Goal: Task Accomplishment & Management: Complete application form

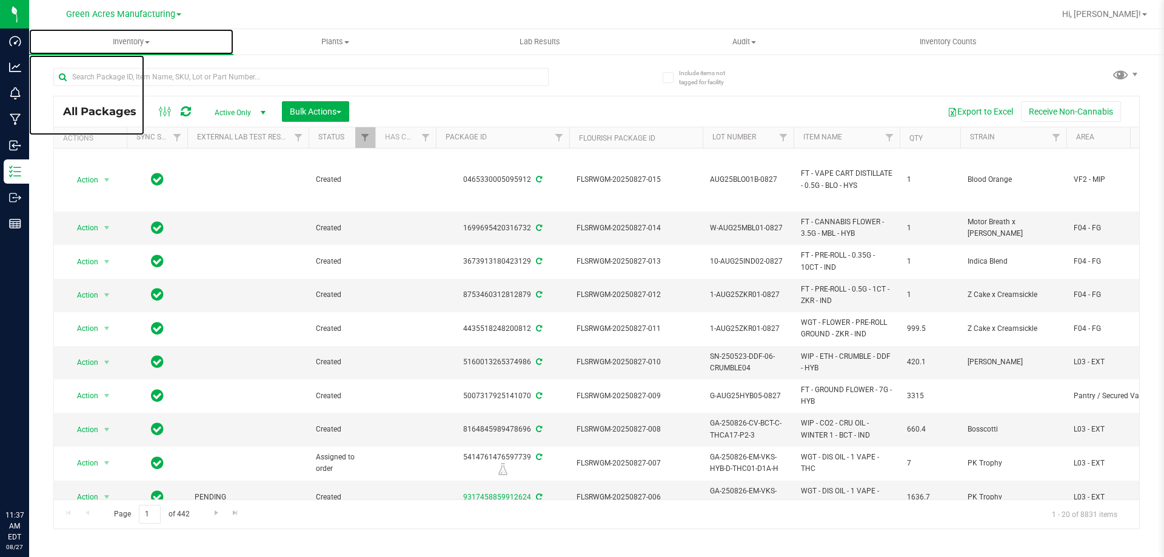
click at [128, 34] on uib-tab-heading "Inventory All packages All inventory Waste log Create inventory" at bounding box center [131, 41] width 204 height 25
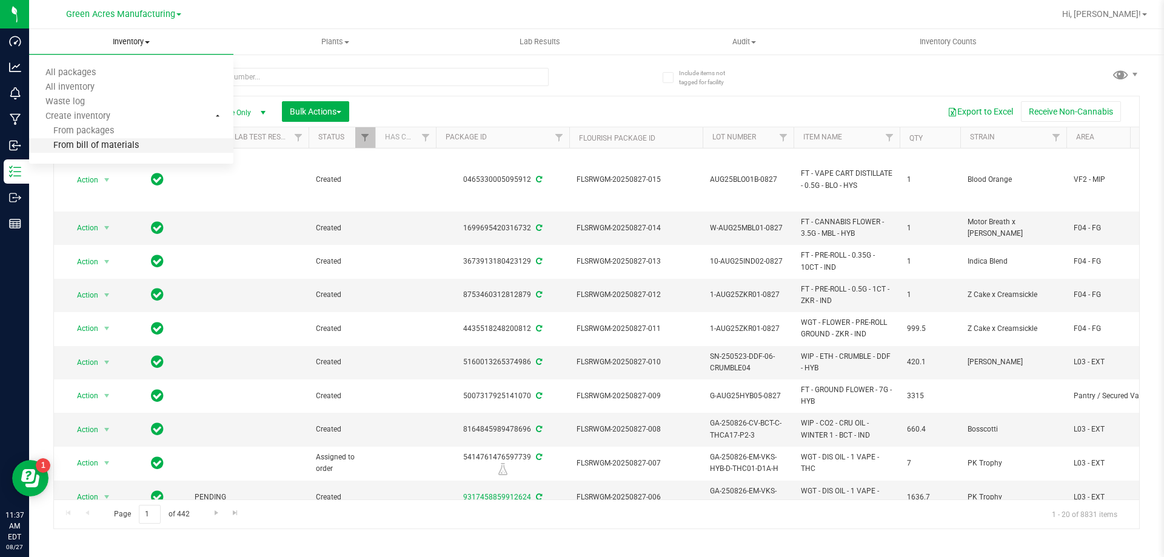
click at [105, 147] on span "From bill of materials" at bounding box center [84, 146] width 110 height 10
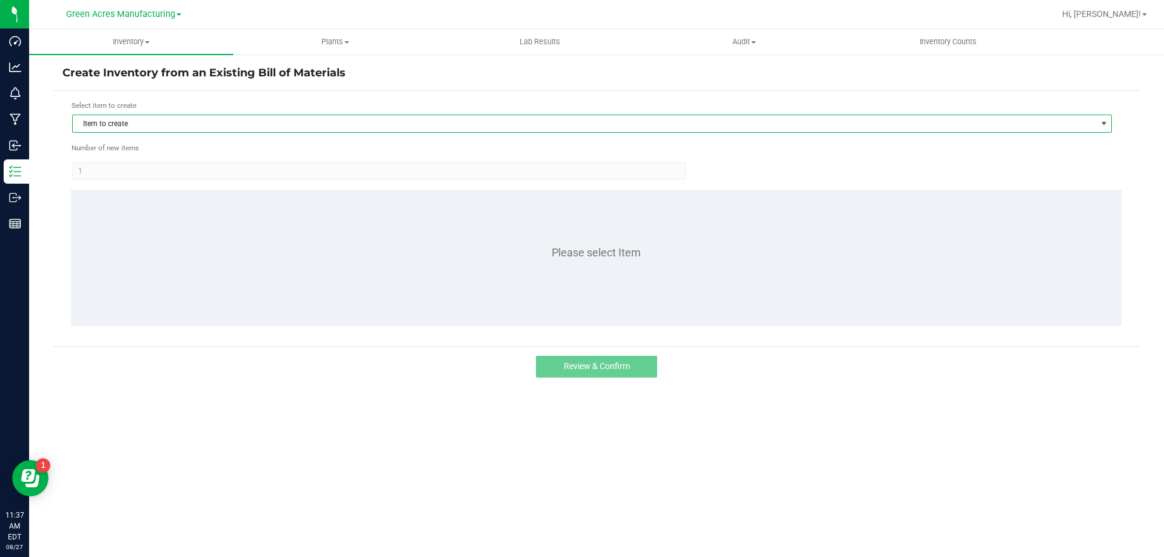
click at [223, 130] on span "Item to create" at bounding box center [584, 123] width 1023 height 17
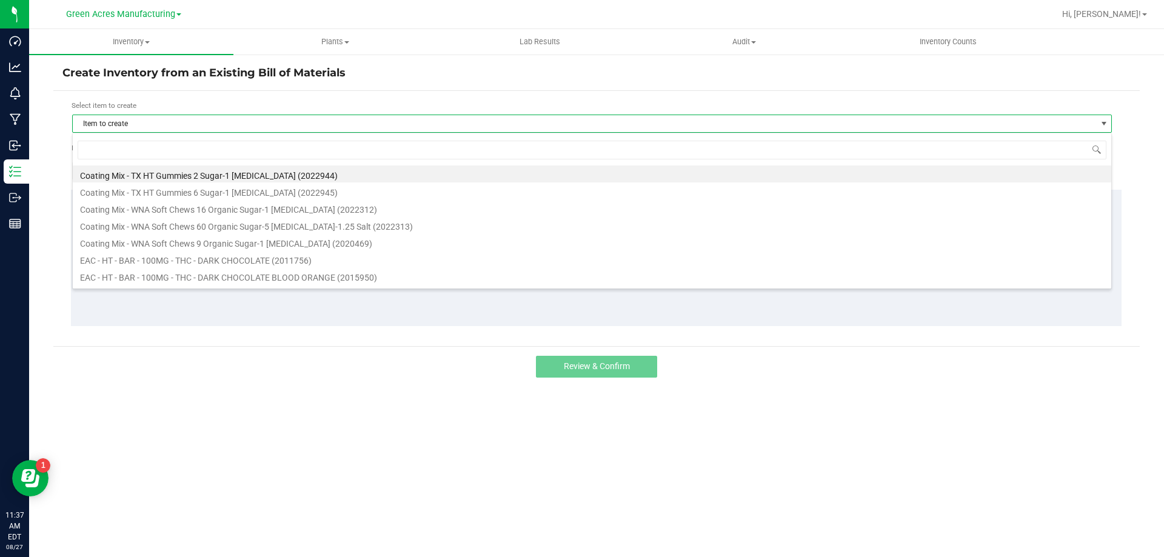
scroll to position [18, 1039]
click at [198, 145] on input at bounding box center [592, 150] width 1029 height 19
type input "mints"
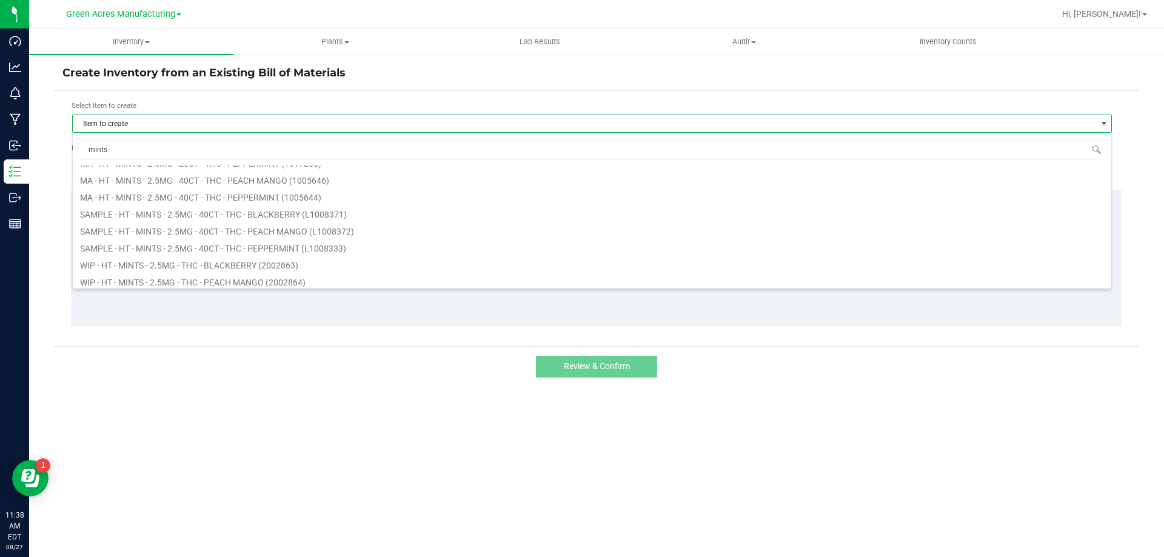
scroll to position [201, 0]
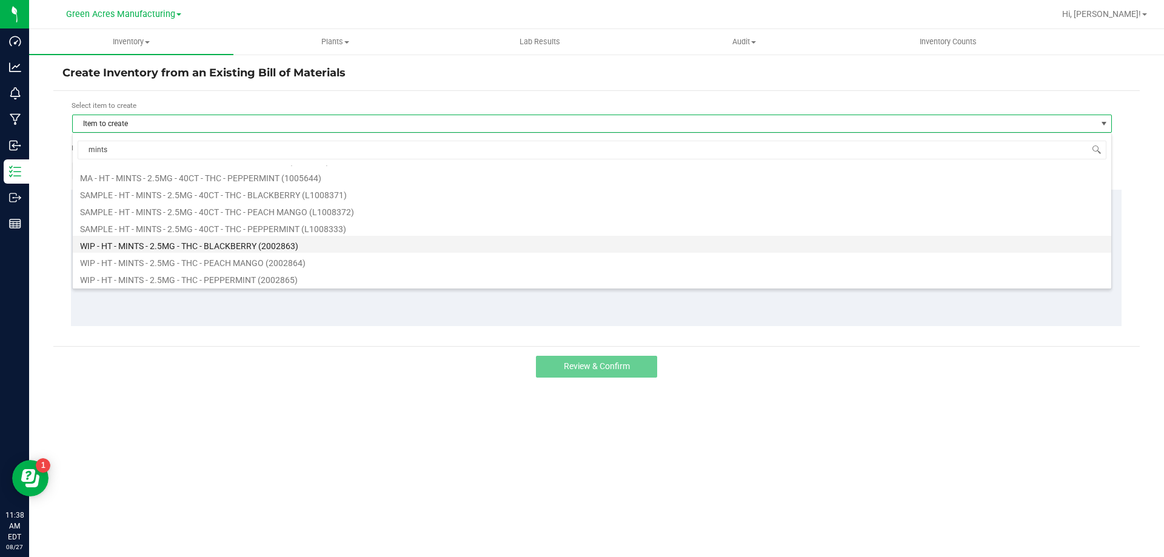
click at [174, 239] on li "WIP - HT - MINTS - 2.5MG - THC - BLACKBERRY (2002863)" at bounding box center [592, 244] width 1038 height 17
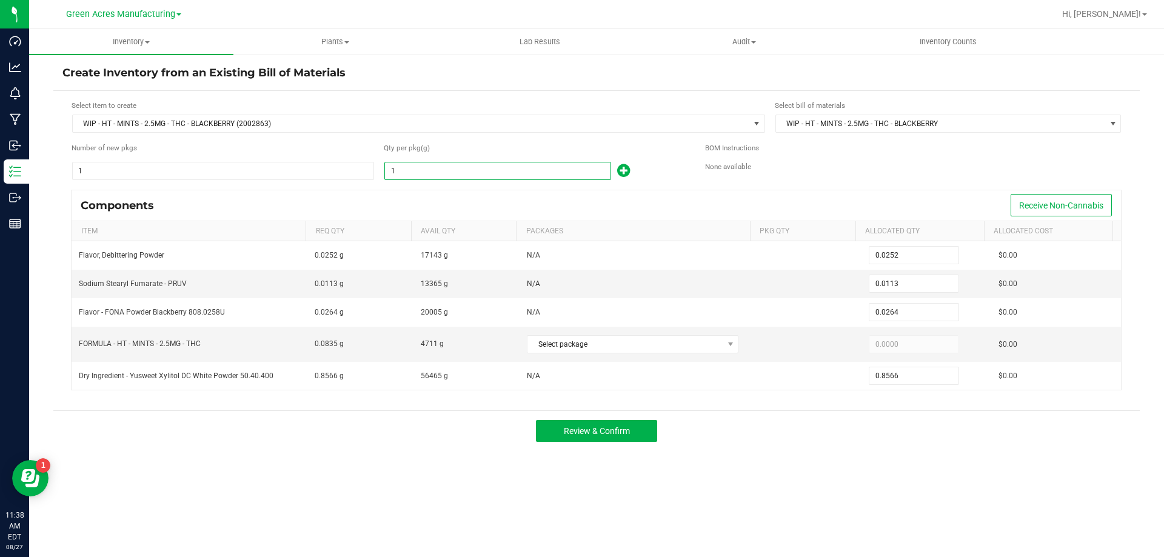
click at [444, 175] on input "1" at bounding box center [497, 170] width 225 height 17
type input "2"
type input "0.0504"
type input "0.0226"
type input "0.0528"
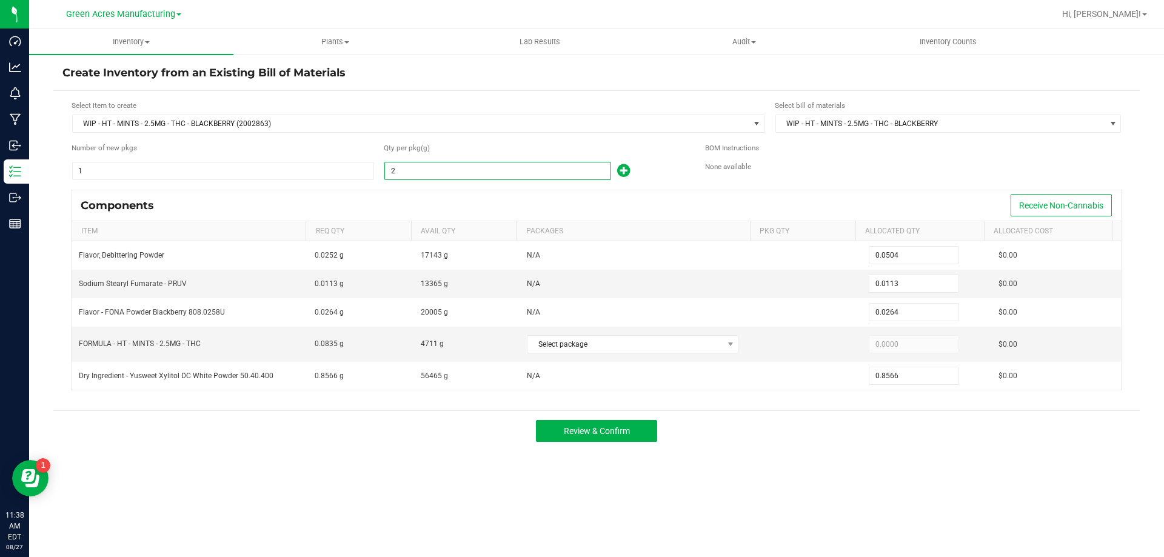
type input "1.7132"
type input "23"
type input "0.5796"
type input "0.2599"
type input "0.6072"
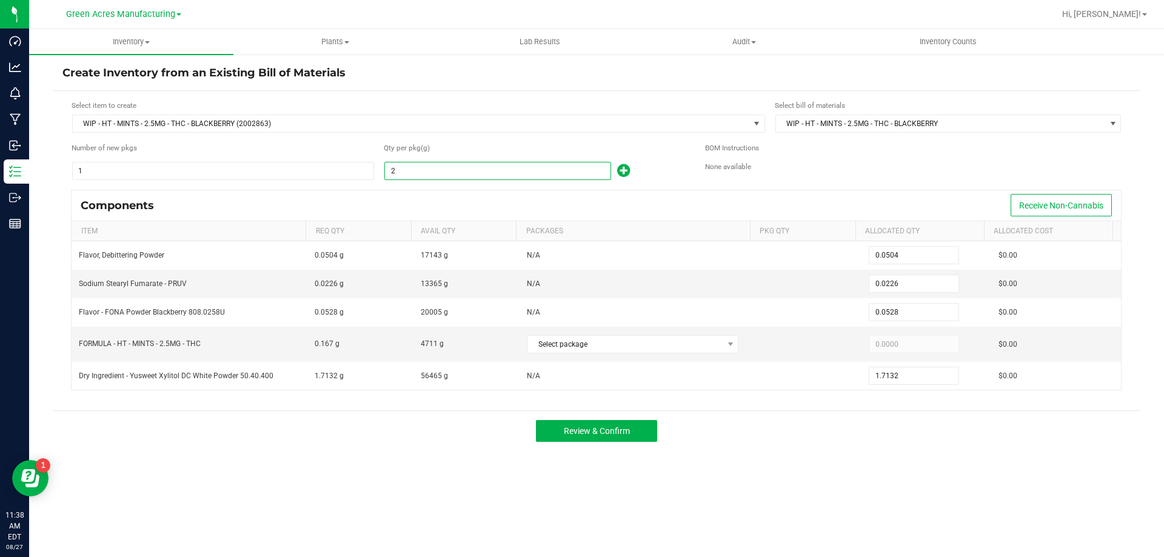
type input "19.7018"
type input "235"
type input "5.9220"
type input "2.6555"
type input "6.2040"
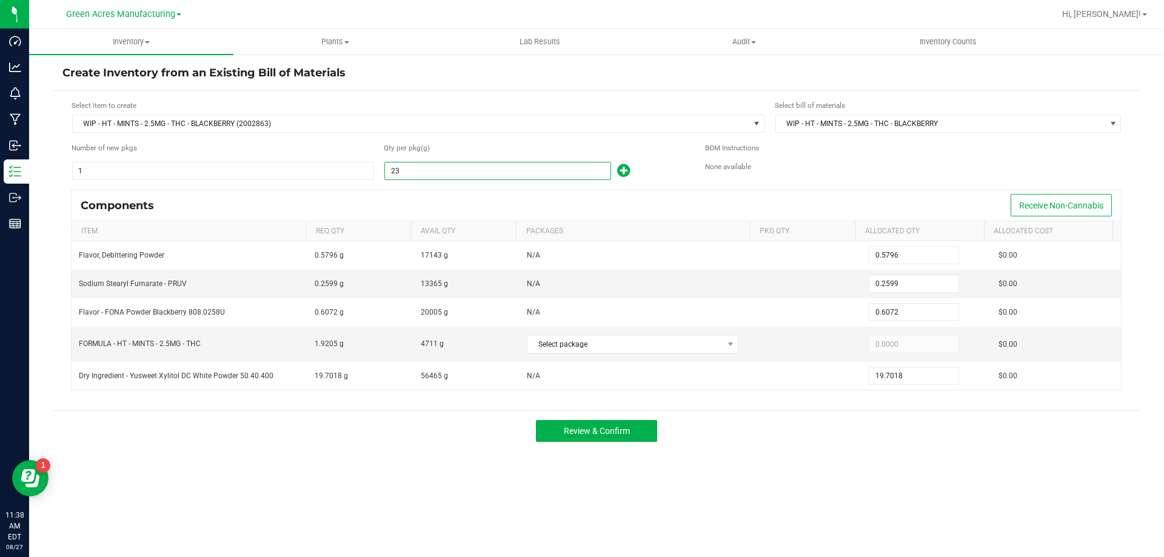
type input "201.3010"
type input "2359"
type input "59.4468"
type input "26.6567"
type input "62.2776"
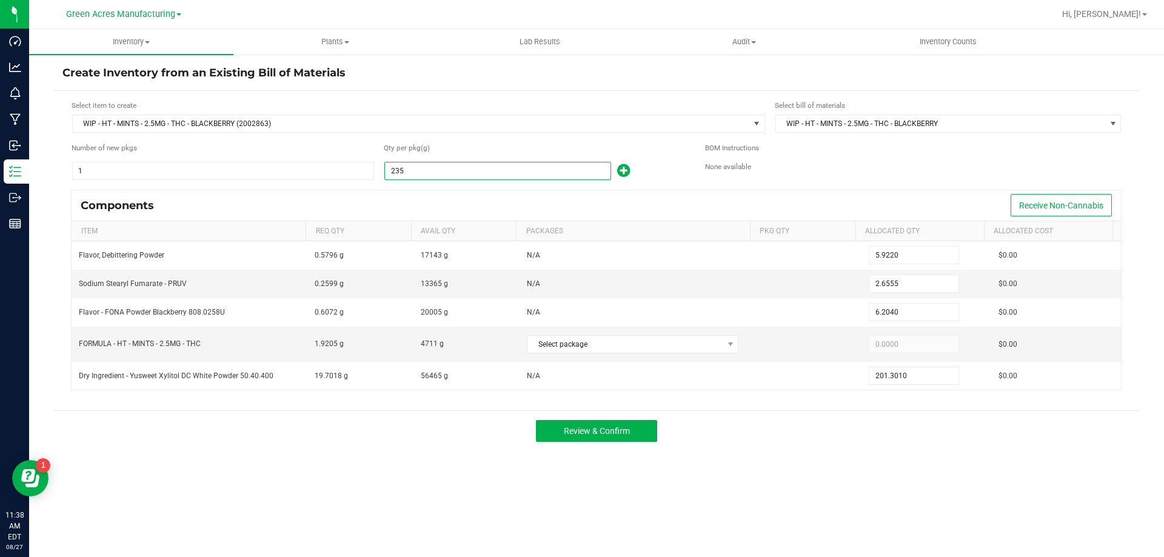
type input "2,020.7194"
type input "23590"
type input "594.4680"
type input "266.5670"
type input "622.7760"
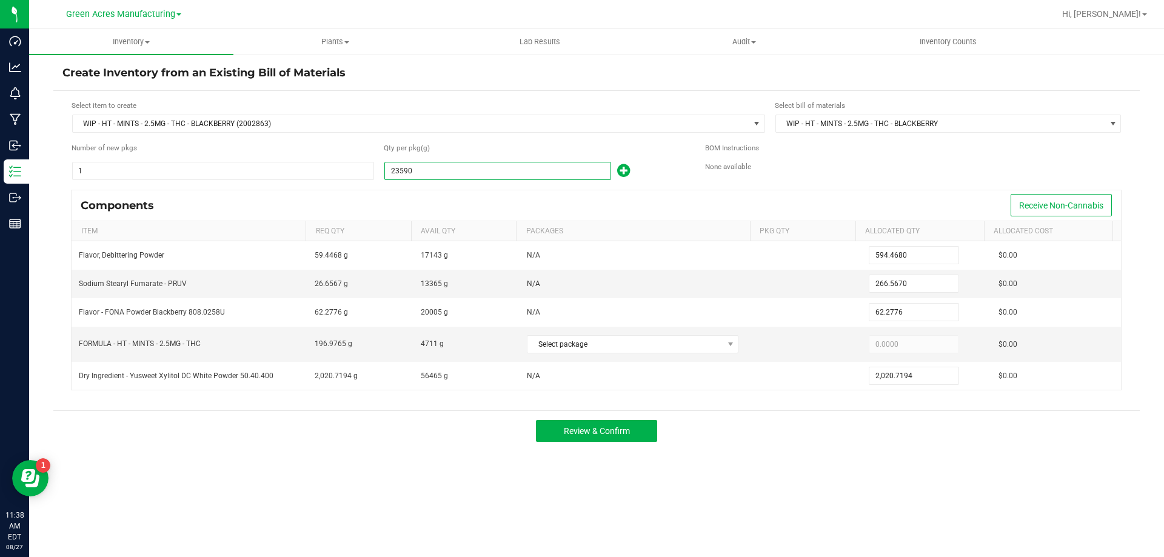
type input "20,207.1940"
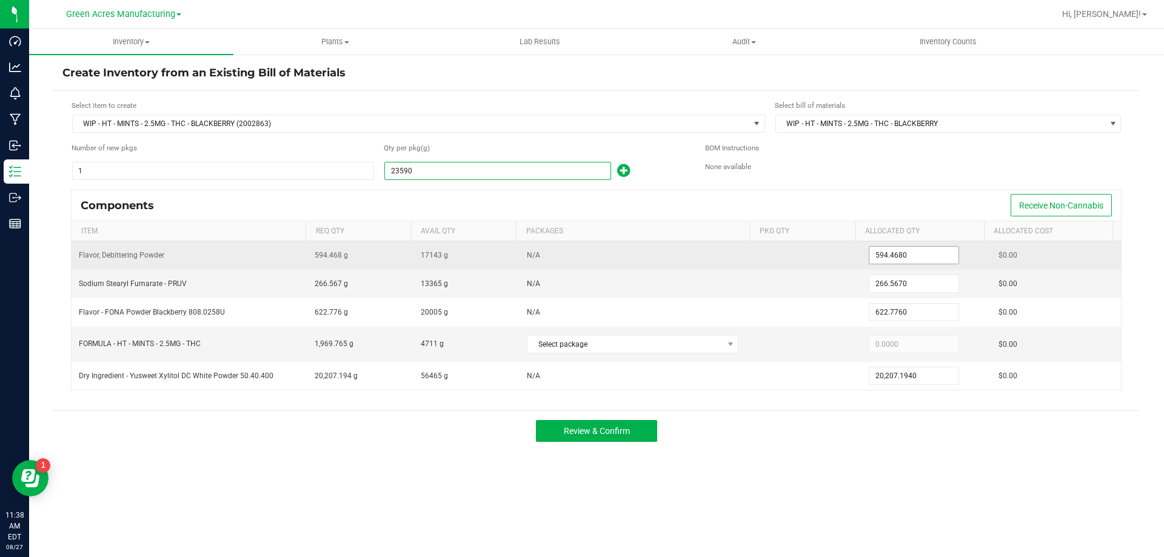
type input "23,590.0000"
click at [899, 254] on input "594.468" at bounding box center [913, 255] width 89 height 17
type input "520.0000"
type input "235.0000"
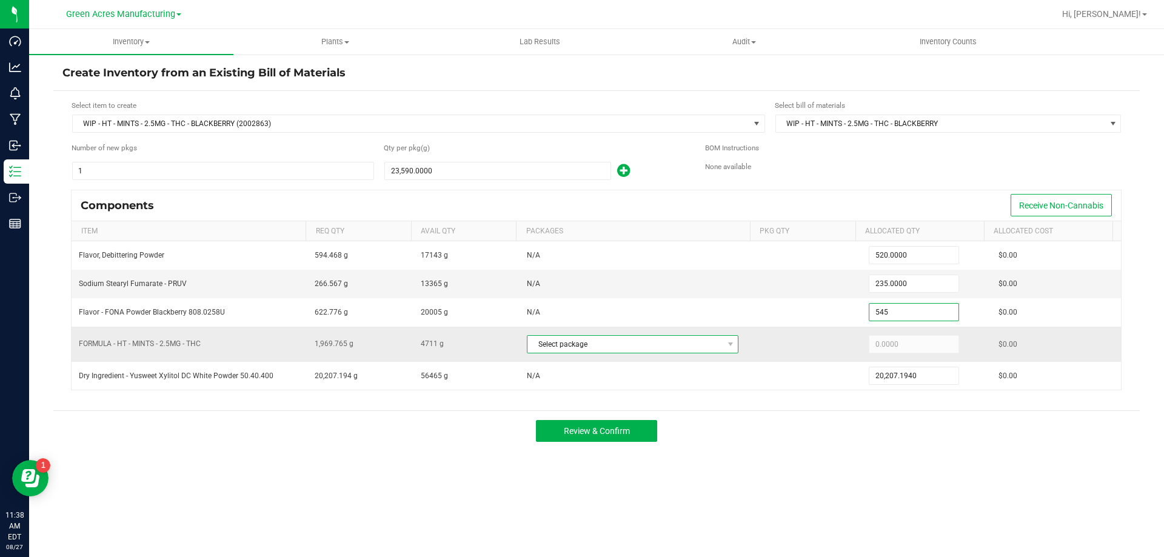
type input "545.0000"
click at [687, 342] on span "Select package" at bounding box center [624, 344] width 195 height 17
click at [601, 400] on li "4104156269600498 (MINT20250825)" at bounding box center [628, 394] width 208 height 17
click at [882, 342] on input "1969.765" at bounding box center [913, 344] width 89 height 17
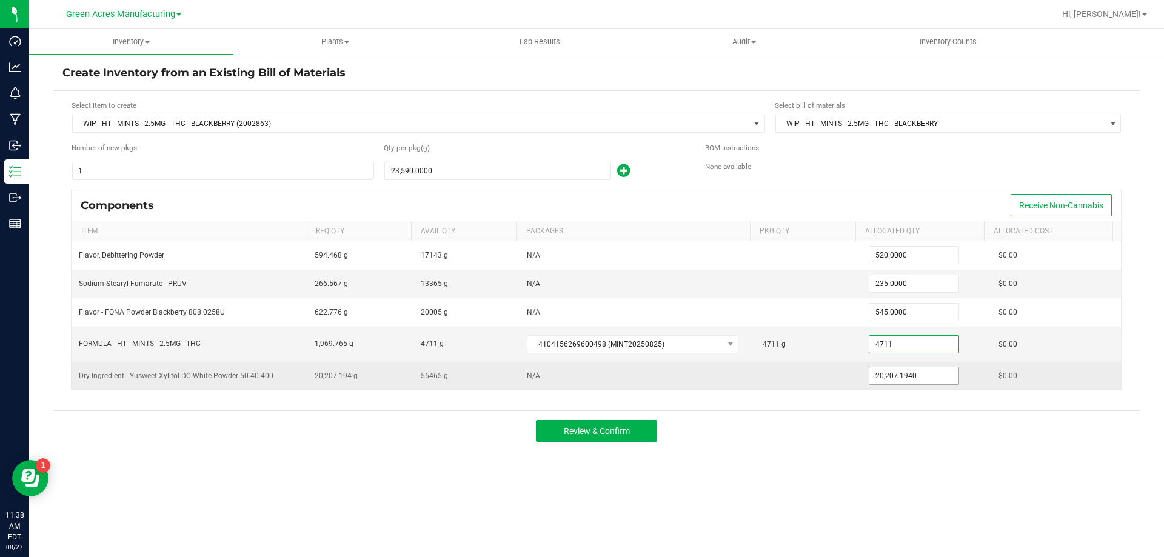
type input "4,711.0000"
click at [929, 370] on input "20207.194" at bounding box center [913, 375] width 89 height 17
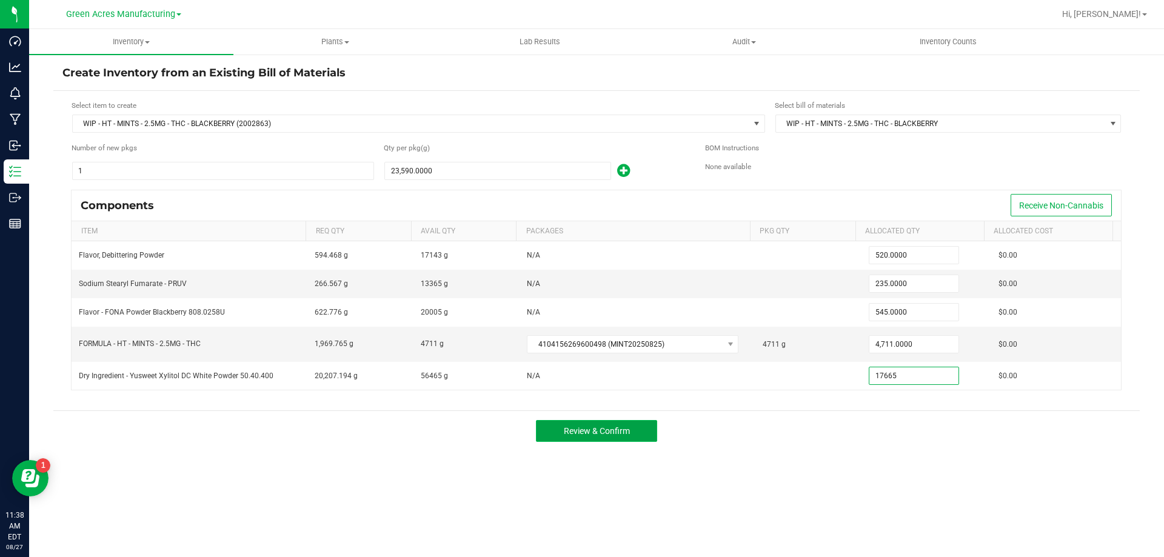
type input "17,665.0000"
click at [547, 424] on button "Review & Confirm" at bounding box center [596, 431] width 121 height 22
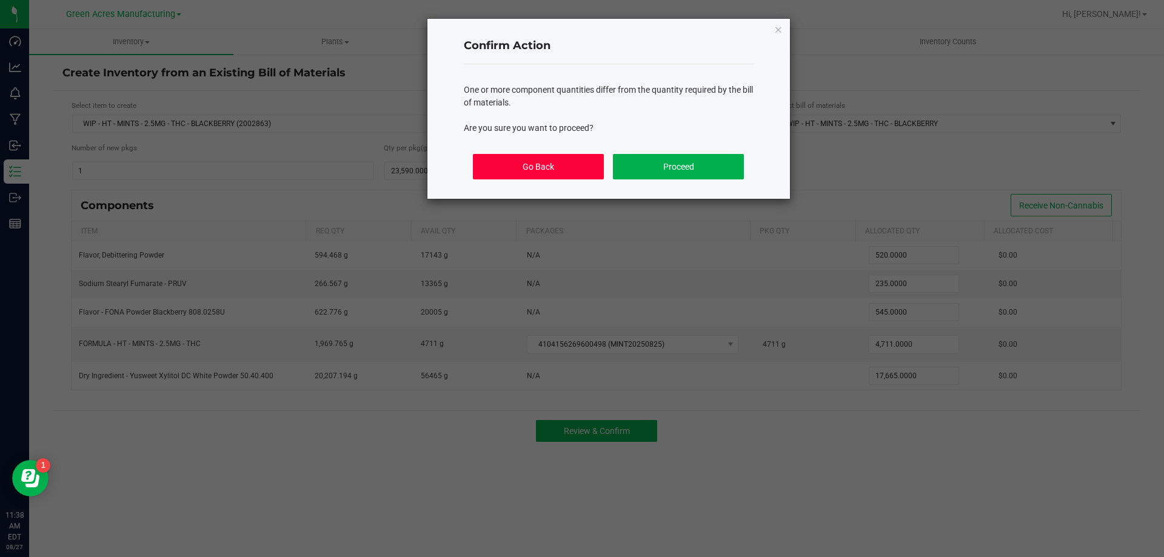
drag, startPoint x: 547, startPoint y: 424, endPoint x: 489, endPoint y: 171, distance: 259.8
click at [489, 171] on button "Go Back" at bounding box center [538, 166] width 130 height 25
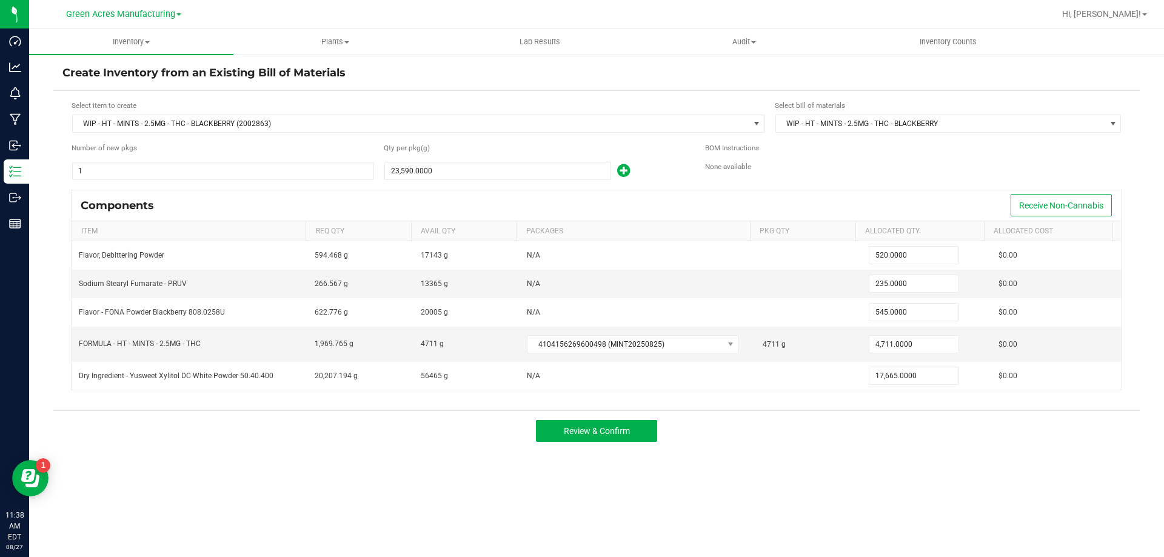
click at [619, 419] on div "Review & Confirm" at bounding box center [596, 430] width 1086 height 41
click at [604, 429] on span "Review & Confirm" at bounding box center [597, 431] width 66 height 10
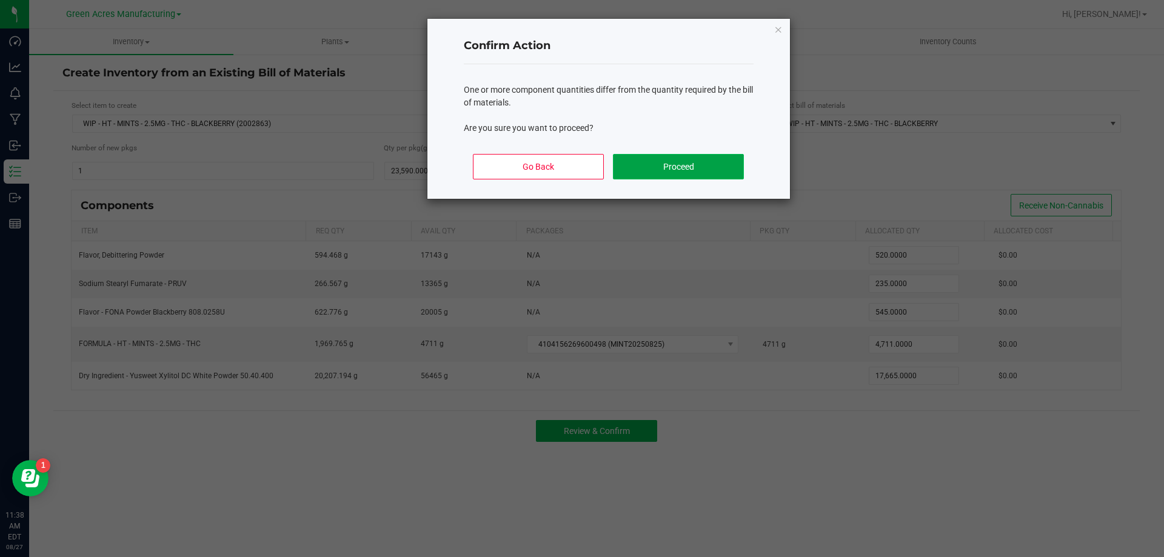
click at [655, 164] on button "Proceed" at bounding box center [678, 166] width 130 height 25
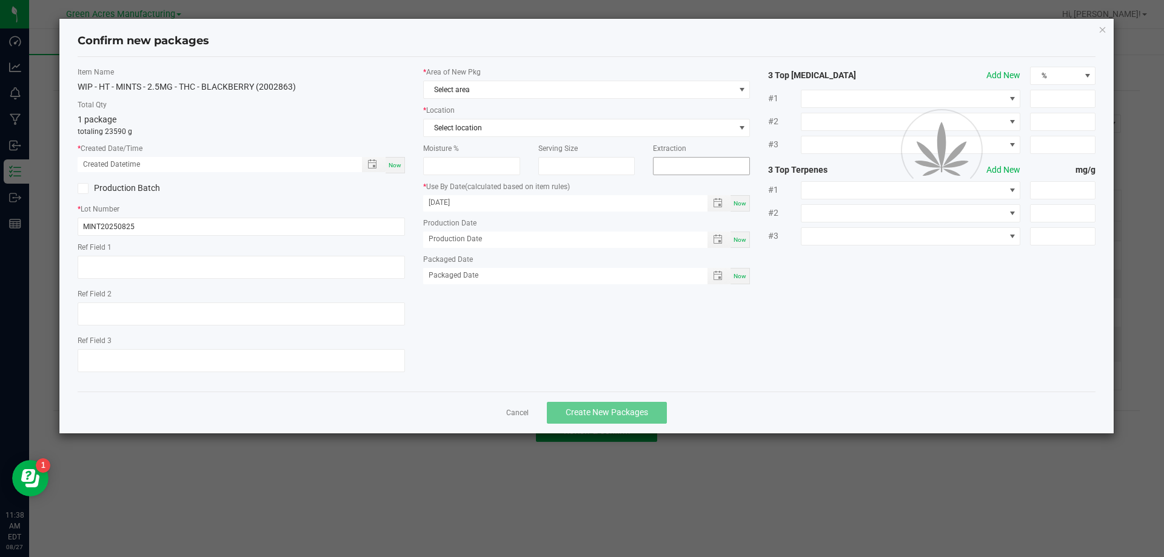
type input "03/07/2026"
click at [390, 164] on span "Now" at bounding box center [395, 165] width 13 height 7
type input "08/27/2025 11:38 AM"
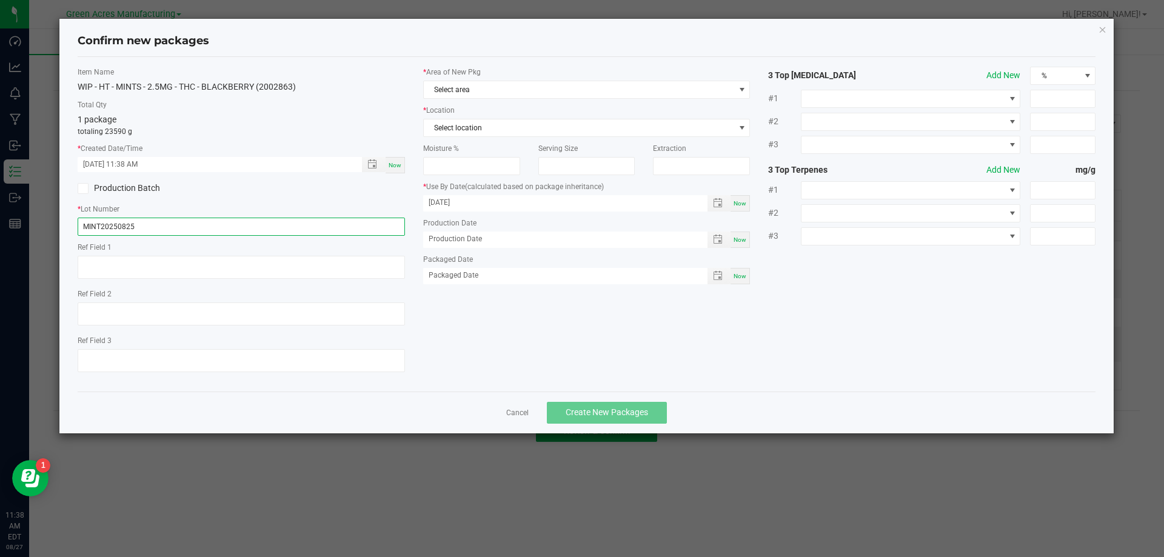
drag, startPoint x: 147, startPoint y: 223, endPoint x: 55, endPoint y: 218, distance: 92.9
click at [55, 218] on ngb-modal-window "Confirm new packages Item Name WIP - HT - MINTS - 2.5MG - THC - BLACKBERRY (200…" at bounding box center [586, 278] width 1173 height 557
type input "SN250827BLK1"
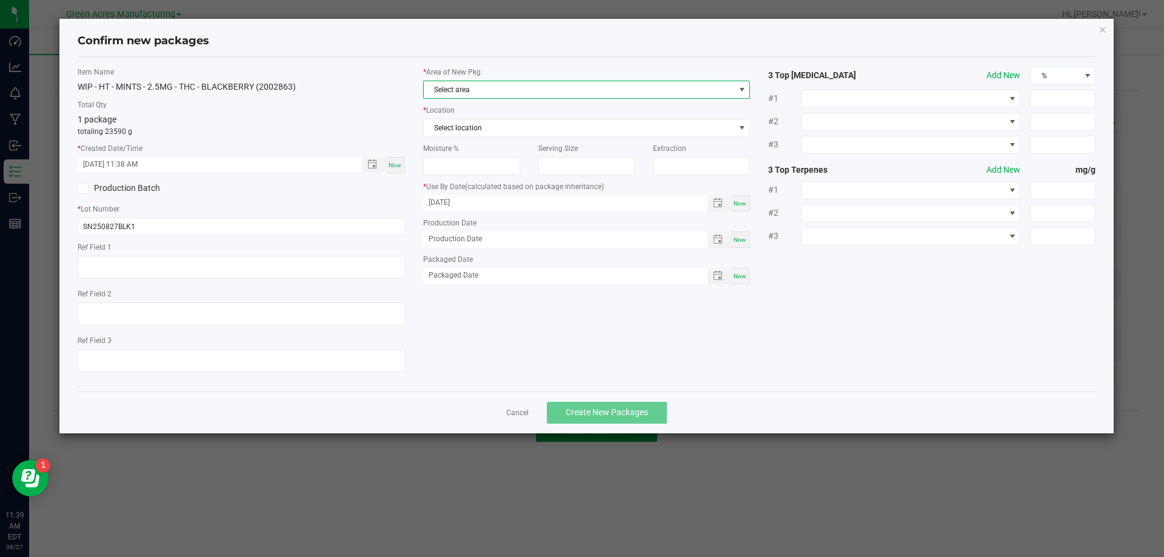
click at [515, 93] on span "Select area" at bounding box center [579, 89] width 311 height 17
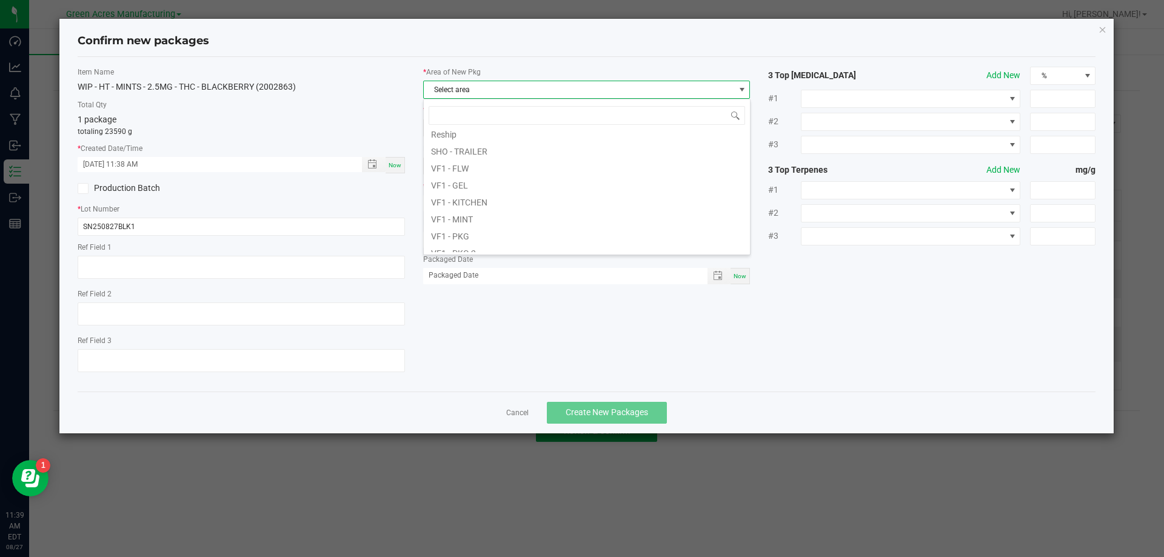
scroll to position [485, 0]
click at [458, 196] on li "VF1 - MINT" at bounding box center [587, 197] width 326 height 17
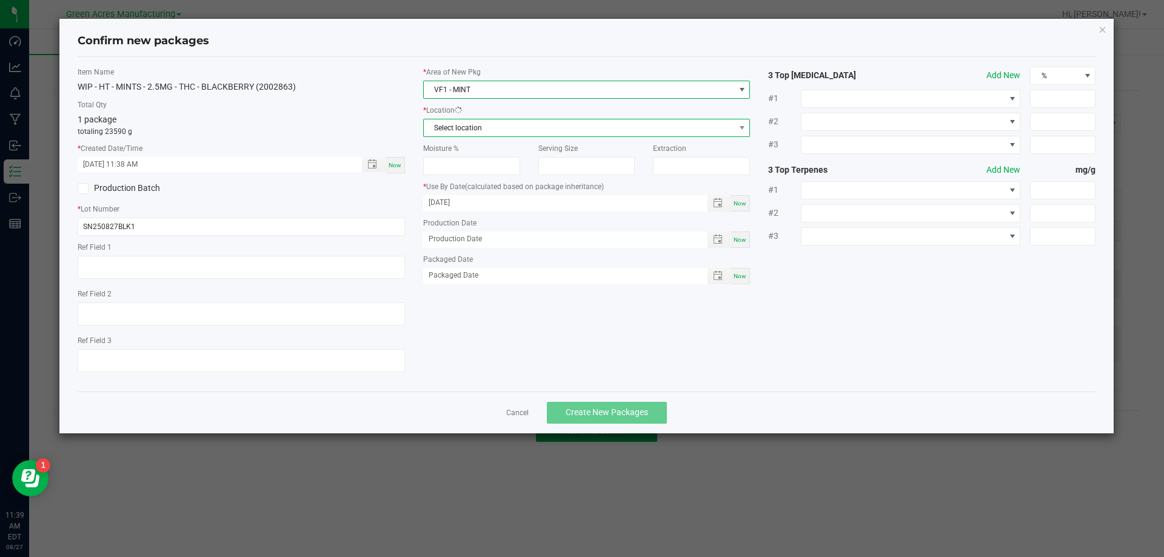
click at [472, 132] on span "Select location" at bounding box center [579, 127] width 311 height 17
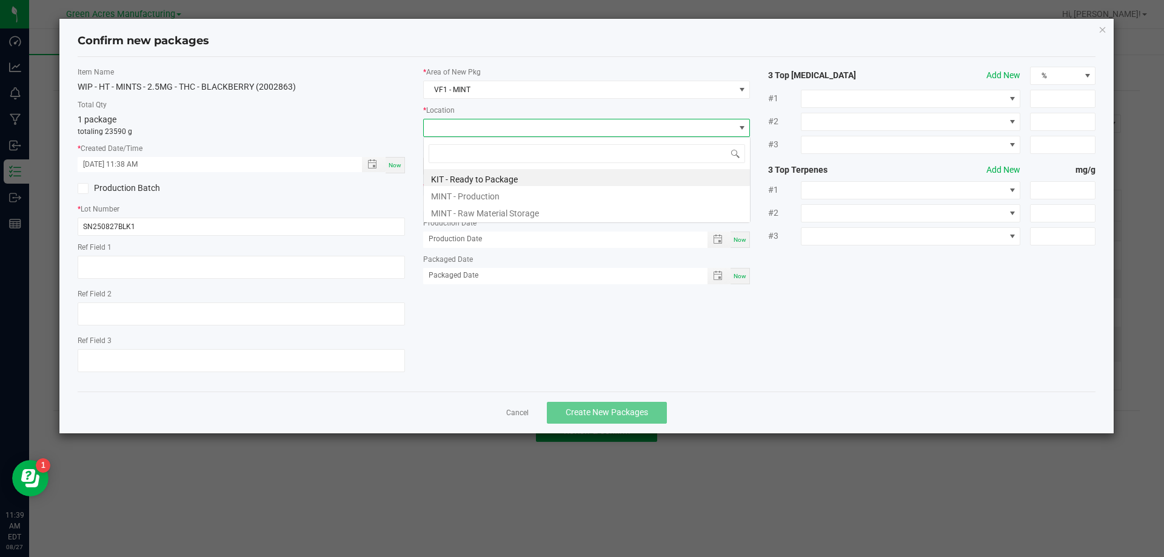
scroll to position [18, 327]
click at [466, 193] on li "MINT - Production" at bounding box center [587, 194] width 326 height 17
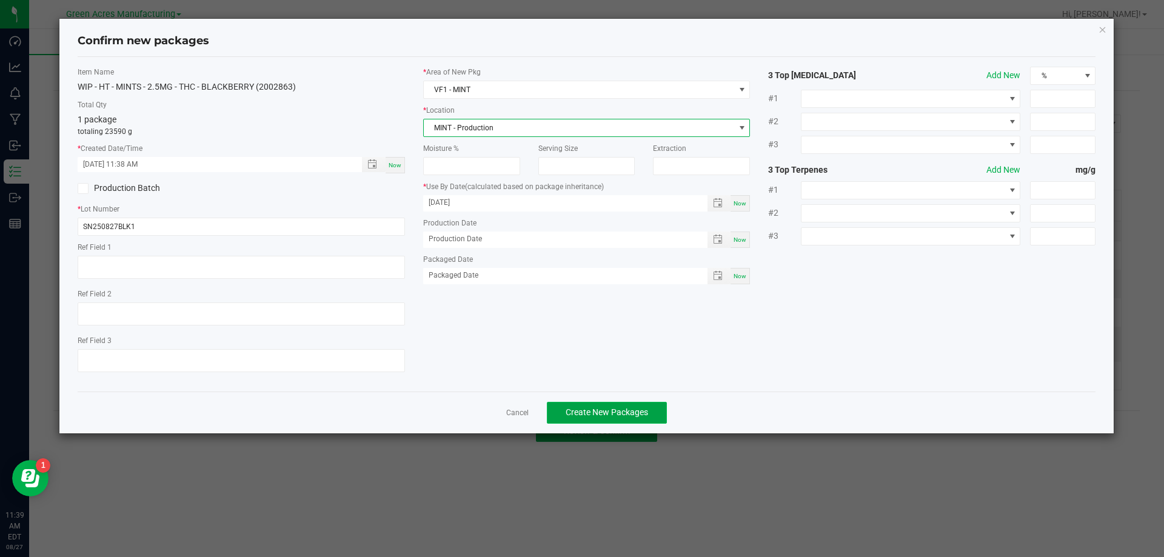
click at [618, 415] on span "Create New Packages" at bounding box center [606, 412] width 82 height 10
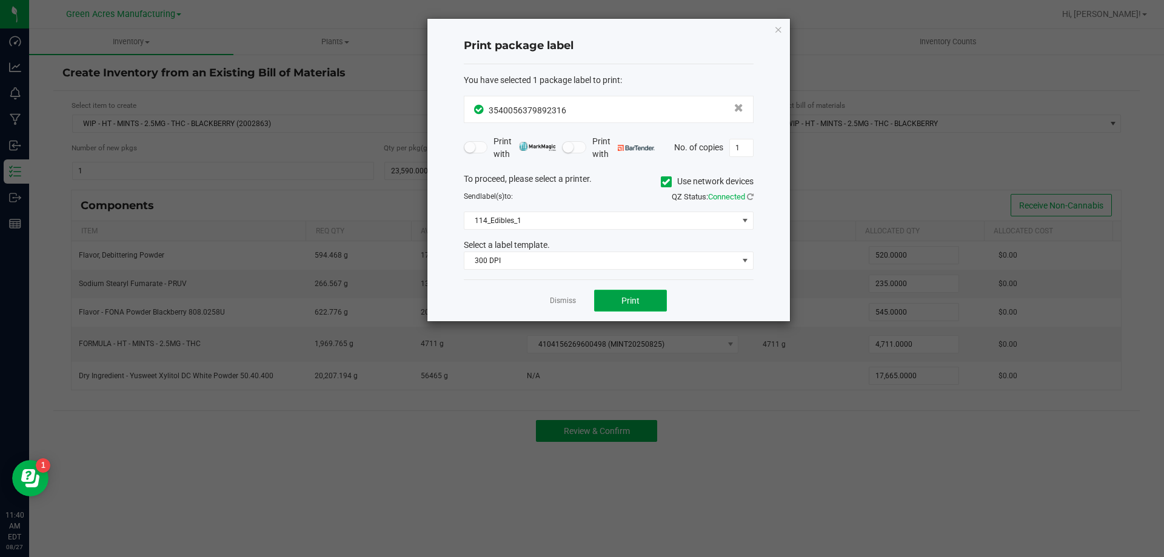
click at [630, 301] on span "Print" at bounding box center [630, 301] width 18 height 10
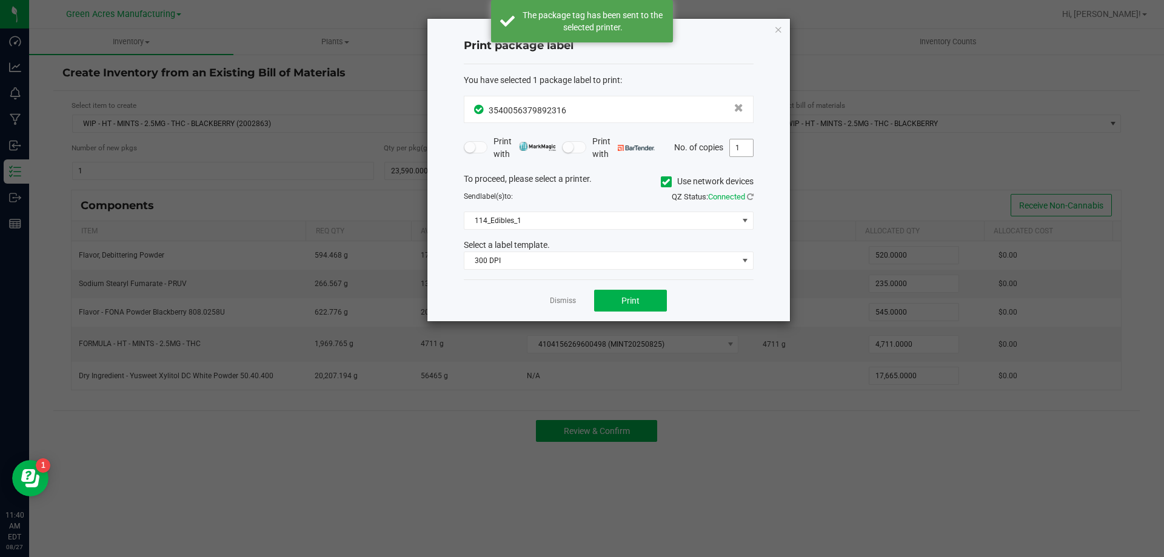
click at [742, 149] on input "1" at bounding box center [741, 147] width 23 height 17
type input "3"
click at [621, 305] on span "Print" at bounding box center [630, 301] width 18 height 10
click at [563, 302] on link "Dismiss" at bounding box center [563, 301] width 26 height 10
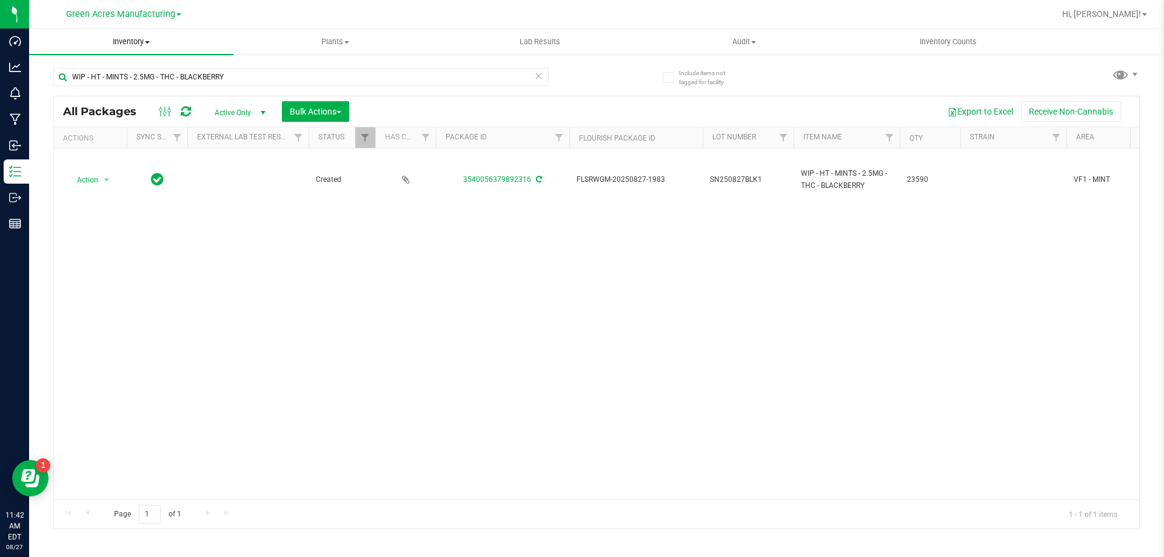
click at [121, 46] on span "Inventory" at bounding box center [131, 41] width 204 height 11
click at [97, 147] on span "From bill of materials" at bounding box center [84, 146] width 110 height 10
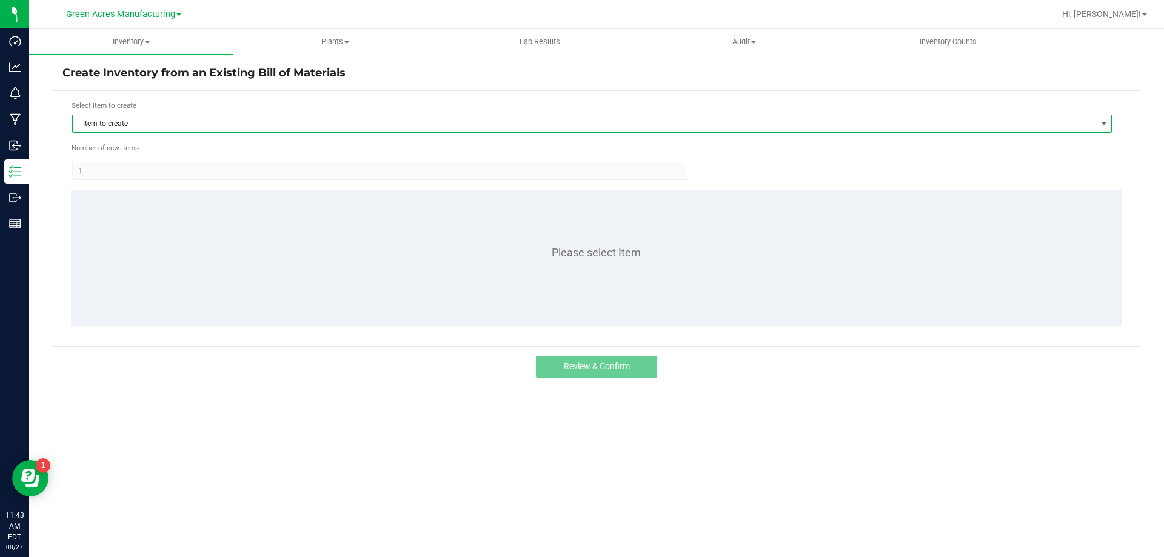
click at [271, 126] on span "Item to create" at bounding box center [584, 123] width 1023 height 17
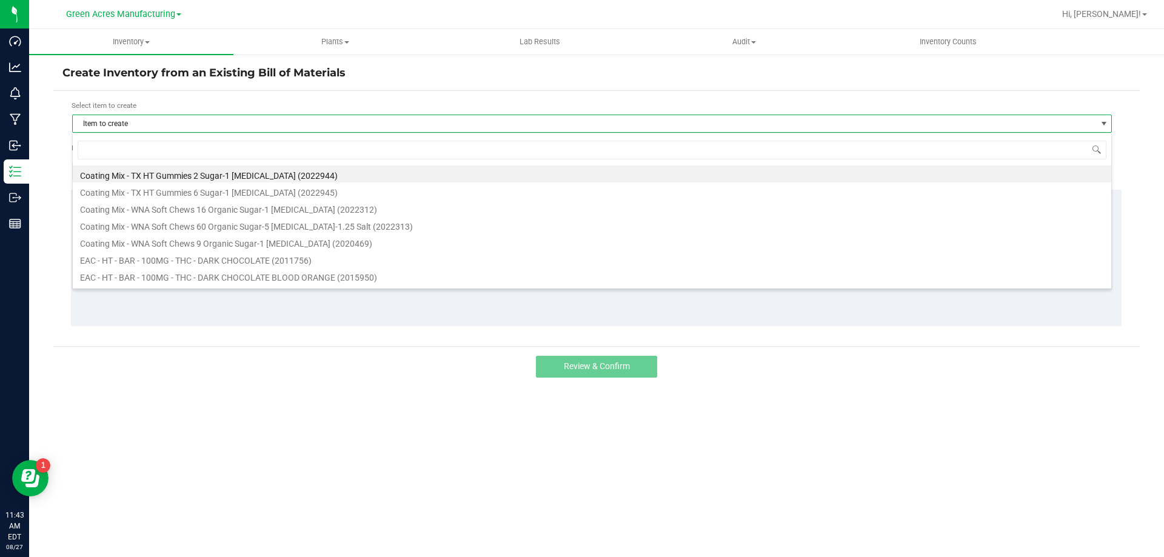
scroll to position [18, 1039]
click at [250, 148] on input at bounding box center [592, 150] width 1029 height 19
type input "mint"
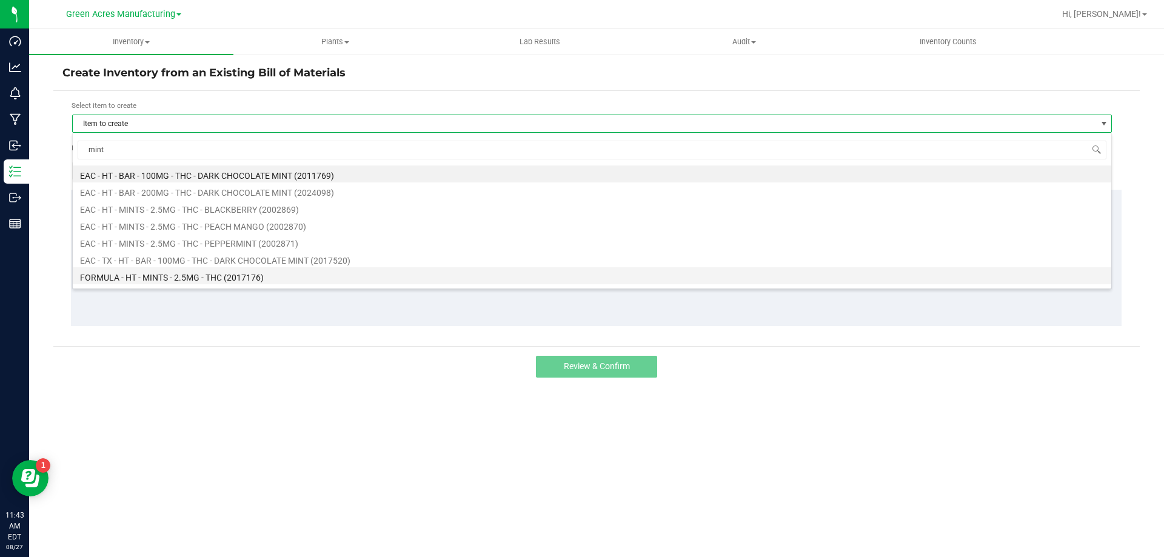
click at [147, 277] on li "FORMULA - HT - MINTS - 2.5MG - THC (2017176)" at bounding box center [592, 275] width 1038 height 17
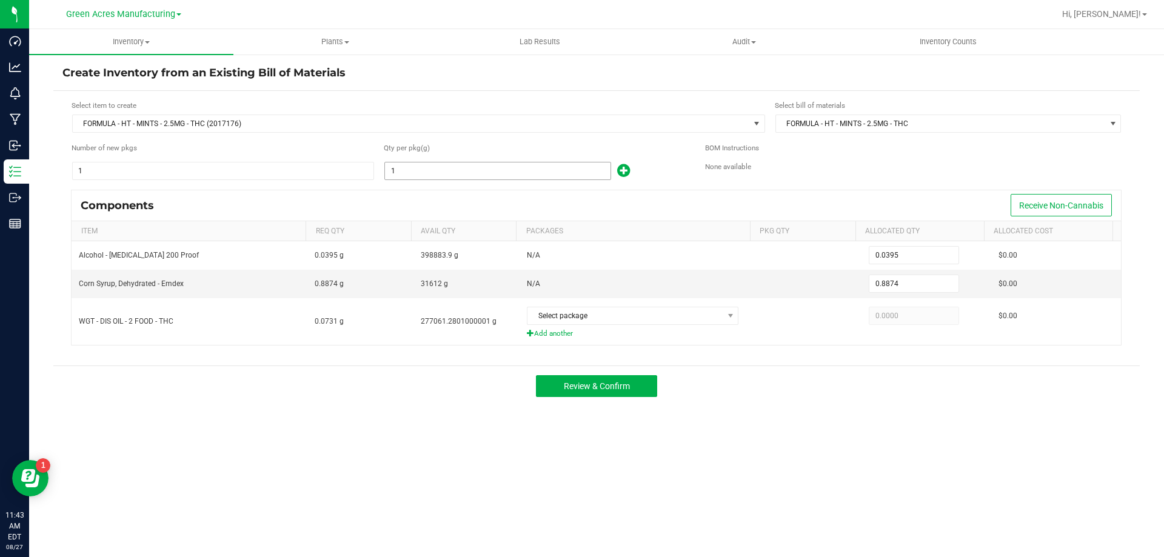
click at [519, 165] on input "1" at bounding box center [497, 170] width 225 height 17
type input "4"
type input "0.1580"
type input "3.5496"
type input "47"
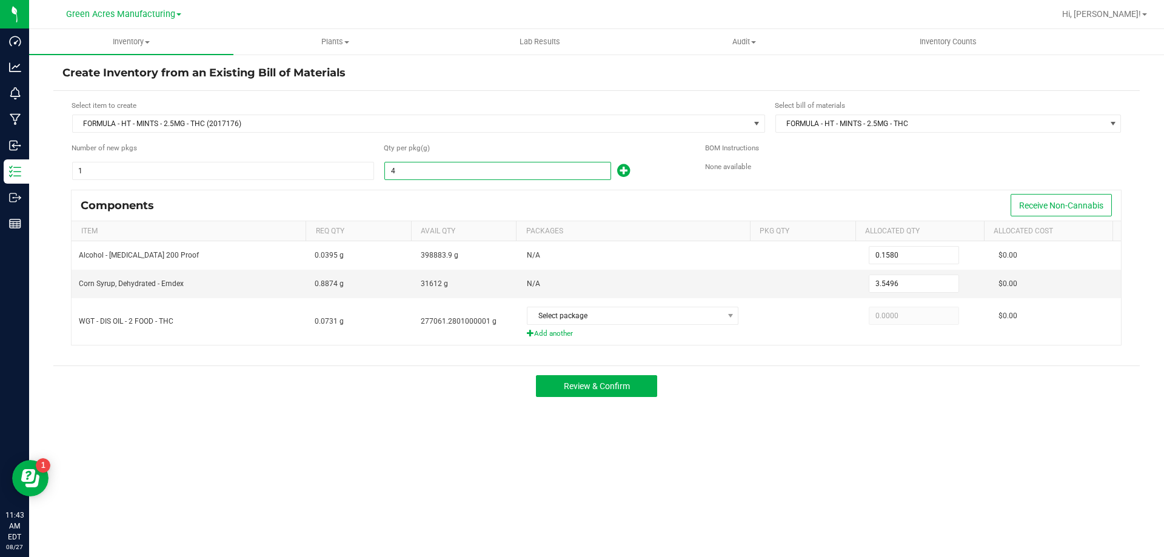
type input "1.8565"
type input "41.7078"
type input "470"
type input "18.5650"
type input "417.0780"
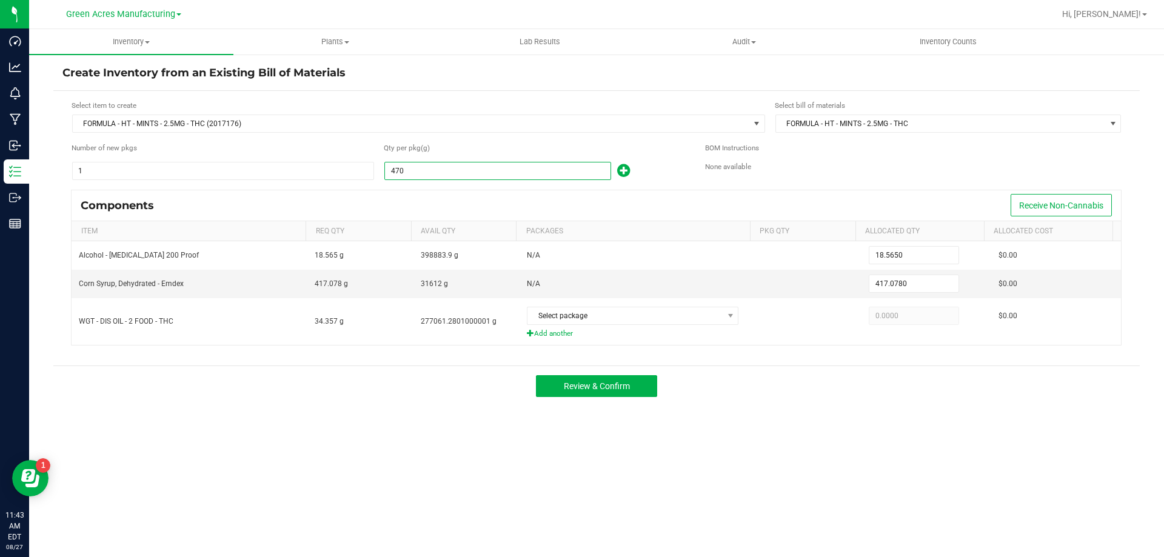
type input "4701"
type input "185.6895"
type input "4,171.6674"
type input "470"
type input "18.5650"
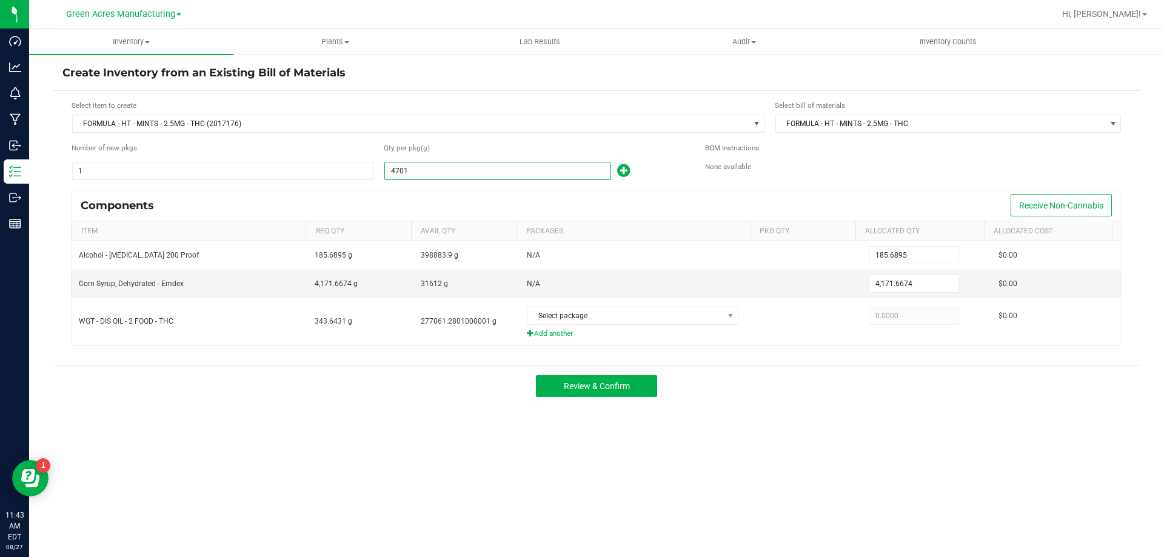
type input "417.0780"
type input "47"
type input "1.8565"
type input "41.7078"
type input "471"
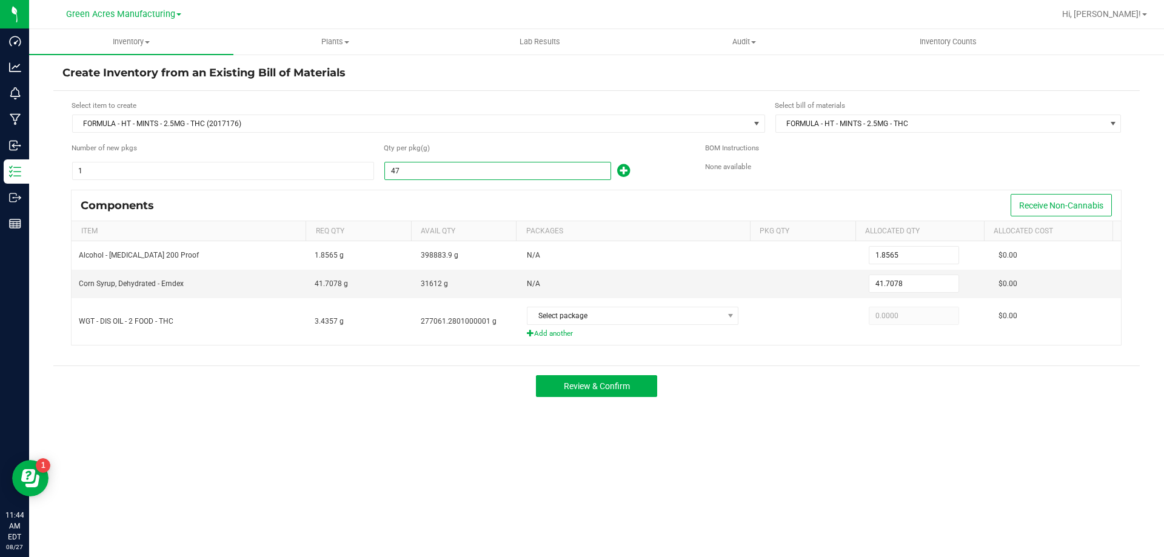
type input "18.6045"
type input "417.9654"
type input "4711"
type input "186.0845"
type input "4,180.5414"
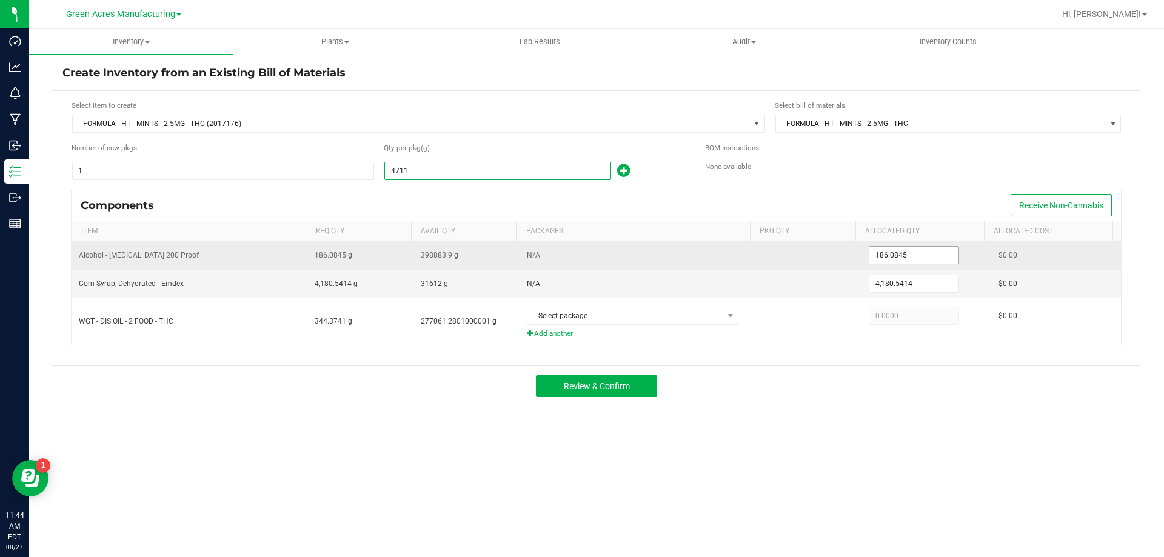
type input "4,711.0000"
click at [894, 253] on input "186.0845" at bounding box center [913, 255] width 89 height 17
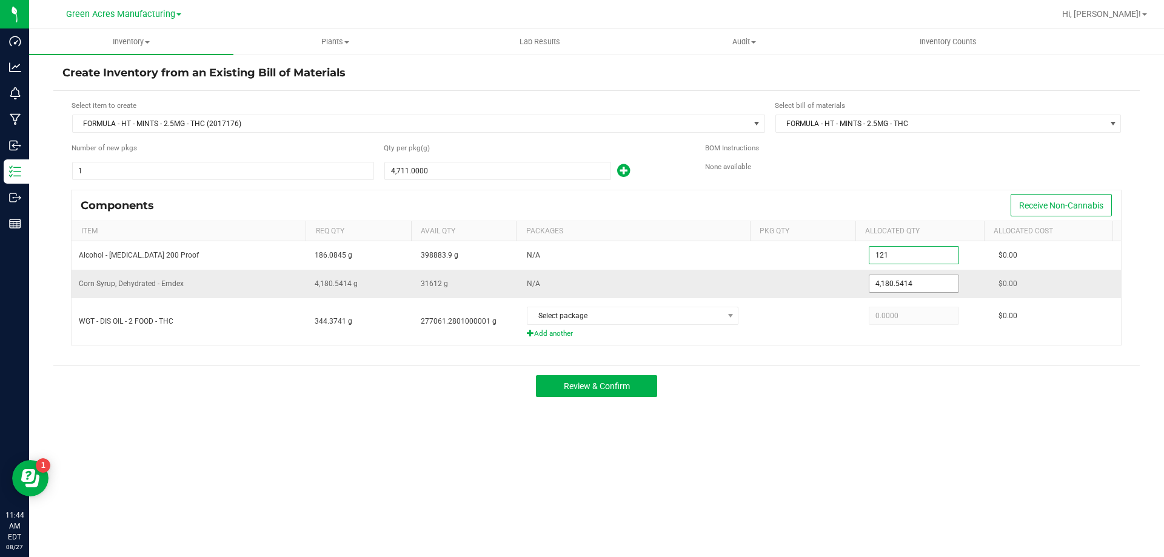
type input "121.0000"
click at [900, 279] on input "4180.5414" at bounding box center [913, 283] width 89 height 17
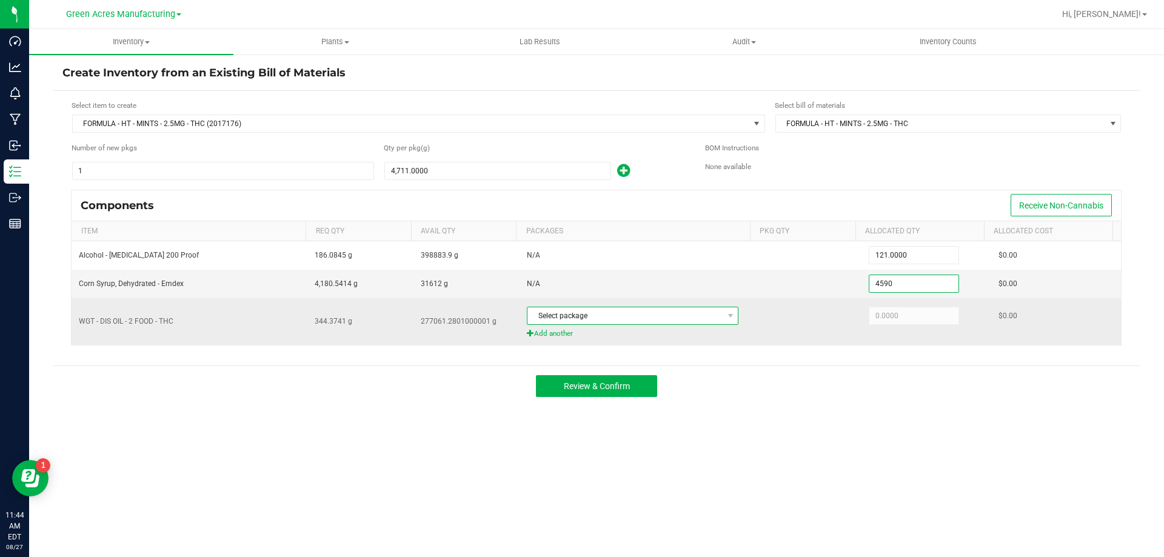
type input "4,590.0000"
click at [722, 321] on span at bounding box center [729, 315] width 15 height 17
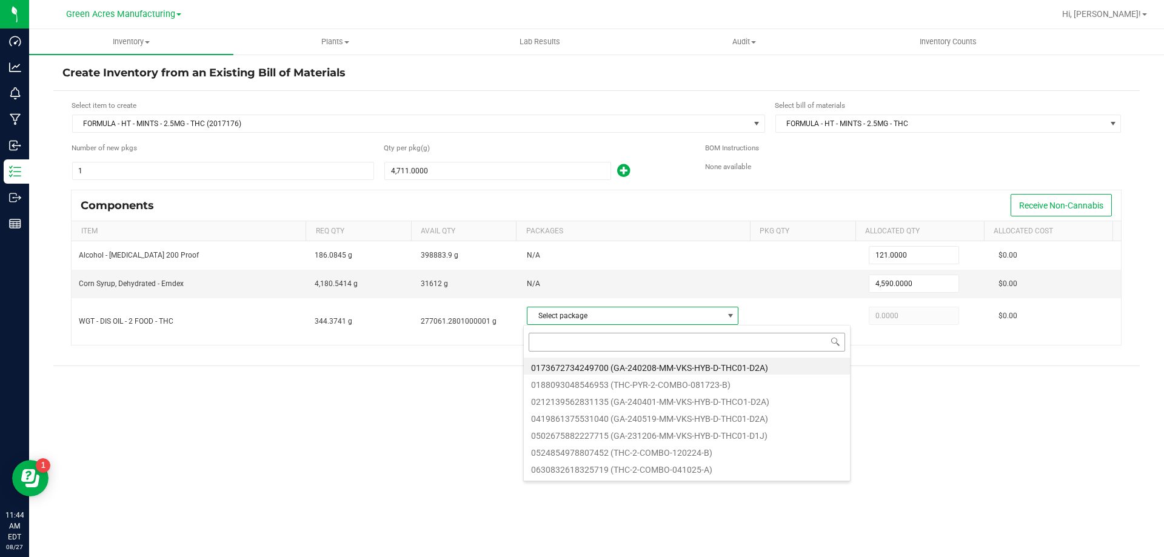
scroll to position [18, 209]
click at [654, 342] on input at bounding box center [687, 342] width 316 height 19
type input "1376686049884363"
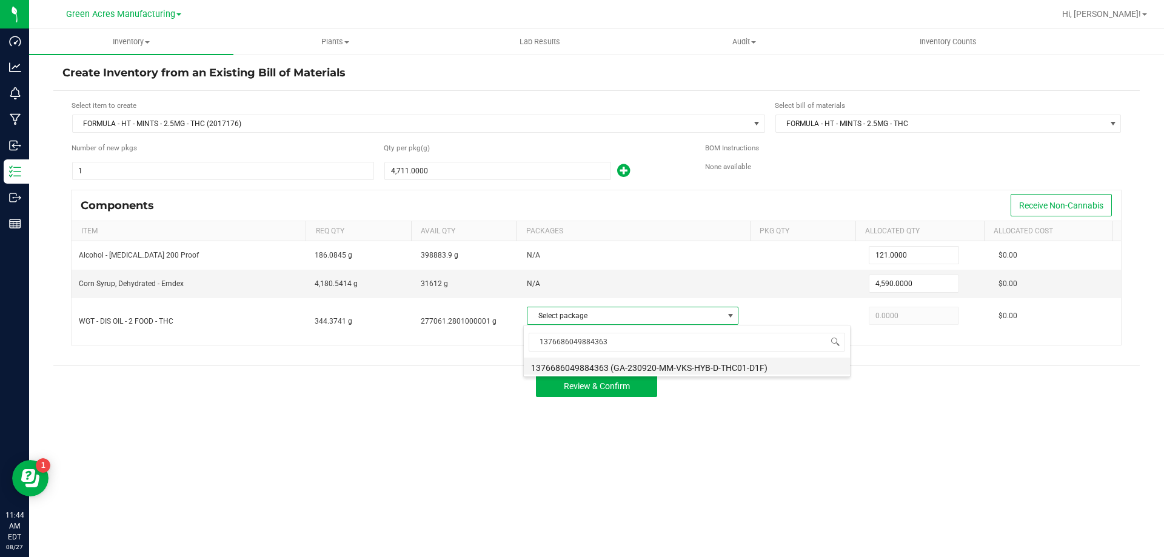
click at [654, 367] on li "1376686049884363 (GA-230920-MM-VKS-HYB-D-THC01-D1F)" at bounding box center [687, 366] width 326 height 17
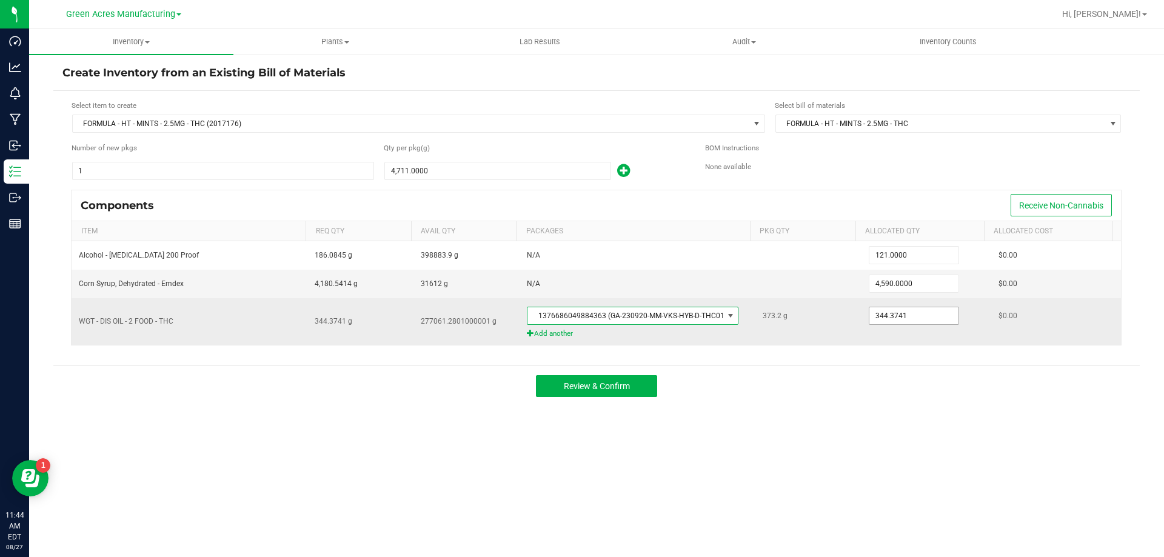
click at [924, 324] on input "344.3741" at bounding box center [913, 315] width 89 height 17
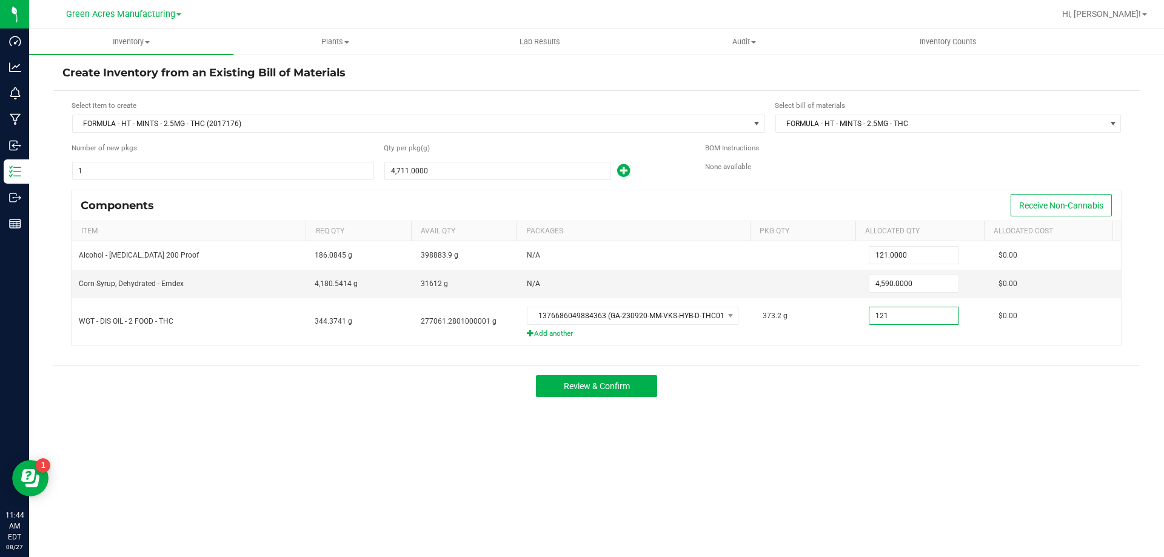
type input "121.0000"
click at [816, 388] on div "Review & Confirm" at bounding box center [596, 385] width 1086 height 41
click at [600, 387] on span "Review & Confirm" at bounding box center [597, 386] width 66 height 10
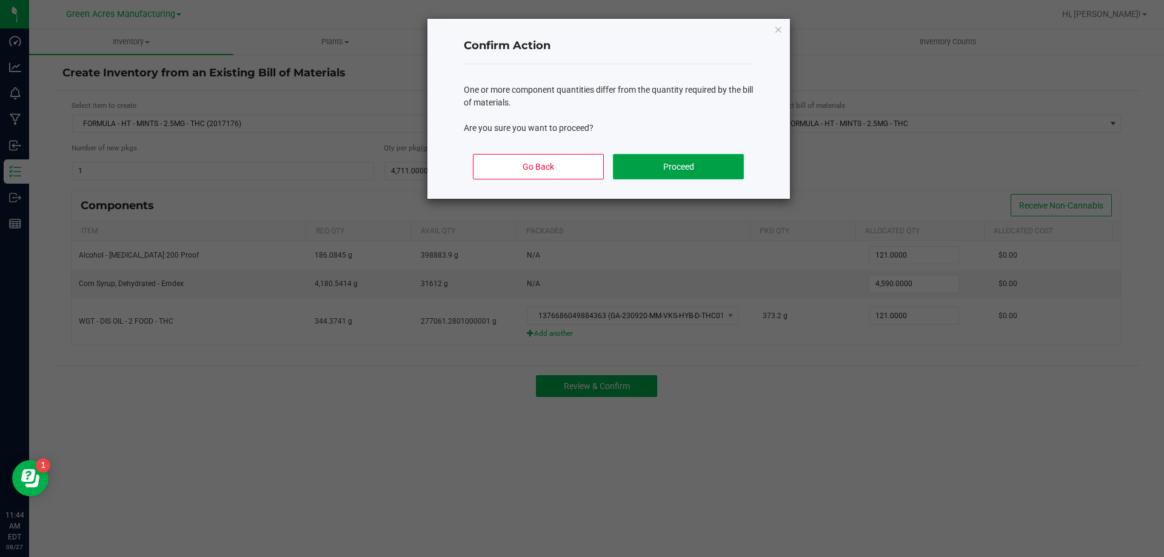
click at [638, 174] on button "Proceed" at bounding box center [678, 166] width 130 height 25
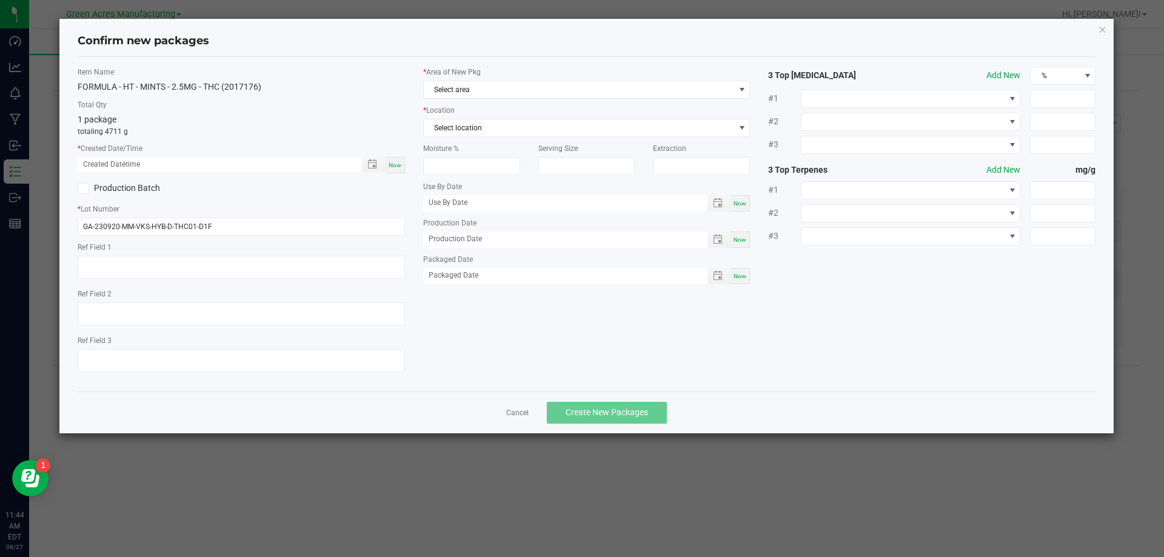
click at [401, 165] on span "Now" at bounding box center [395, 165] width 13 height 7
type input "08/27/2025 11:44 AM"
drag, startPoint x: 219, startPoint y: 224, endPoint x: 75, endPoint y: 231, distance: 145.0
click at [75, 231] on div "Item Name FORMULA - HT - MINTS - 2.5MG - THC (2017176) Total Qty 1 package tota…" at bounding box center [240, 224] width 345 height 315
type input "S"
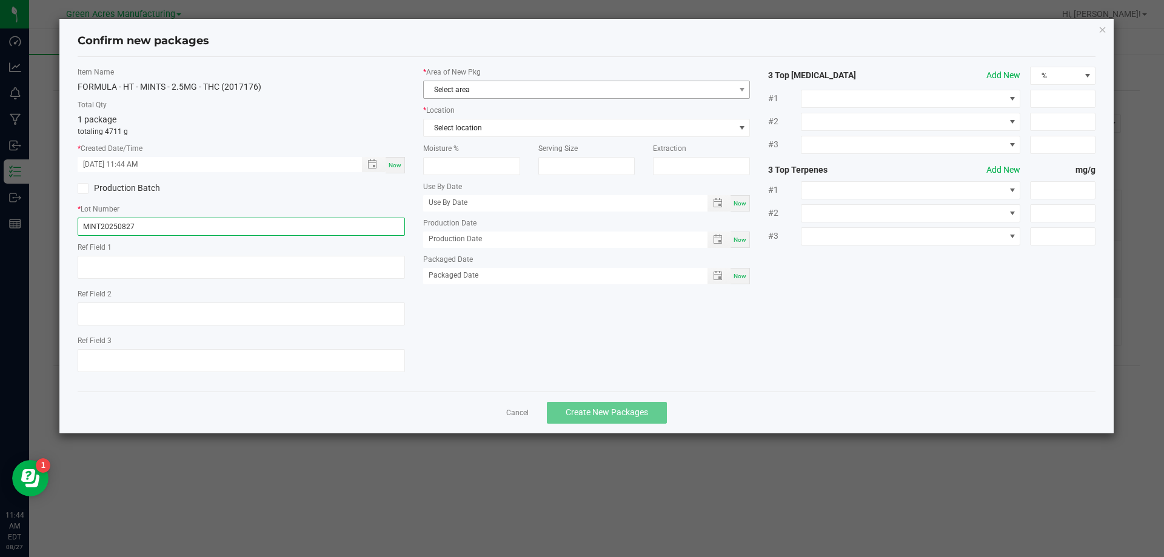
type input "MINT20250827"
click at [459, 87] on span "Select area" at bounding box center [579, 89] width 311 height 17
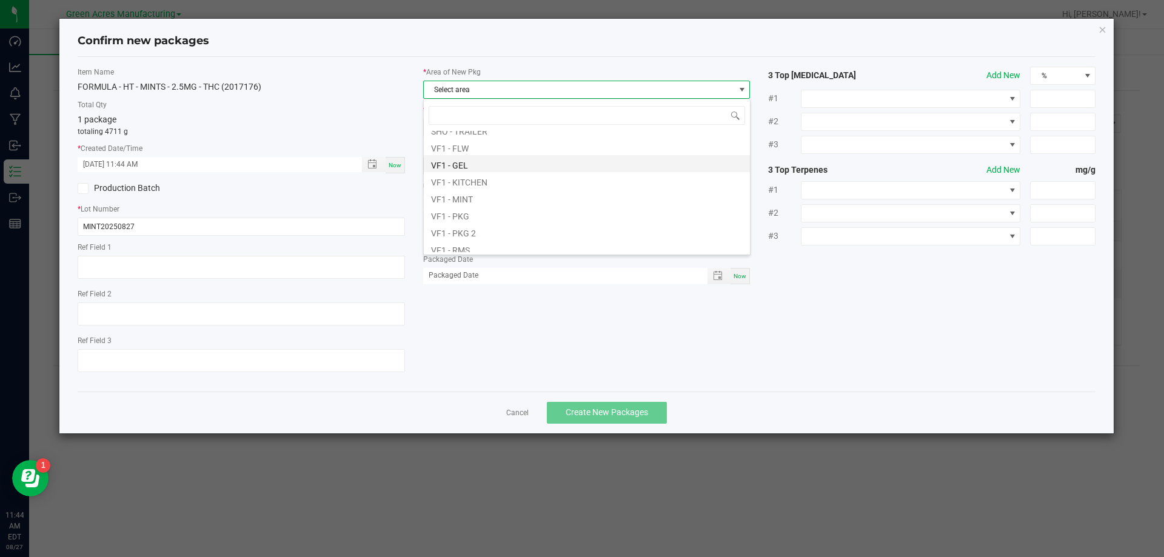
scroll to position [545, 0]
click at [464, 141] on li "VF1 - MINT" at bounding box center [587, 136] width 326 height 17
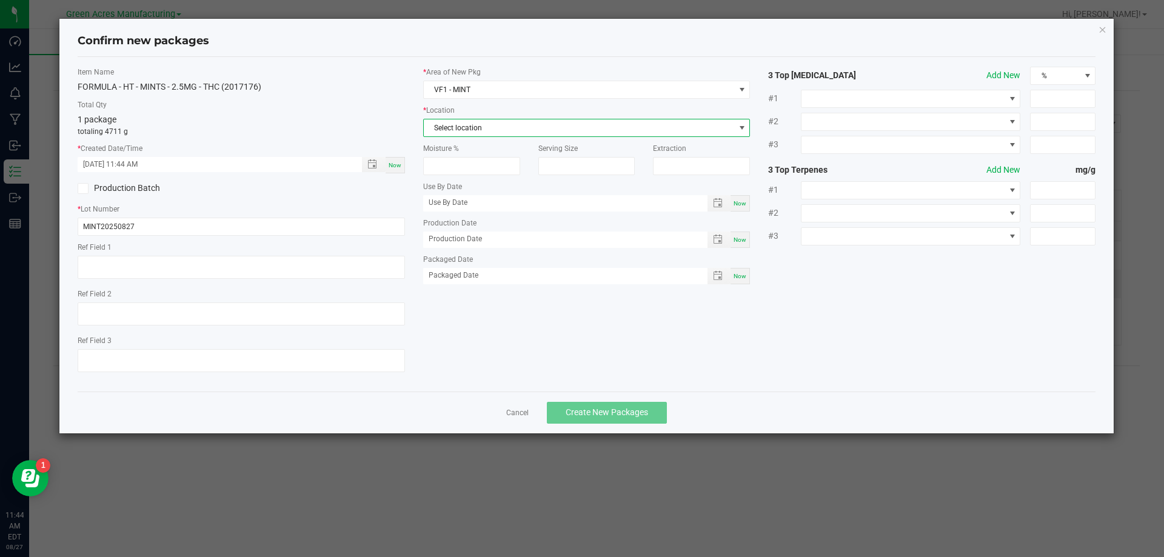
click at [470, 131] on span "Select location" at bounding box center [579, 127] width 311 height 17
click at [474, 196] on li "MINT - Production" at bounding box center [587, 194] width 326 height 17
click at [720, 204] on span "Toggle popup" at bounding box center [718, 203] width 10 height 10
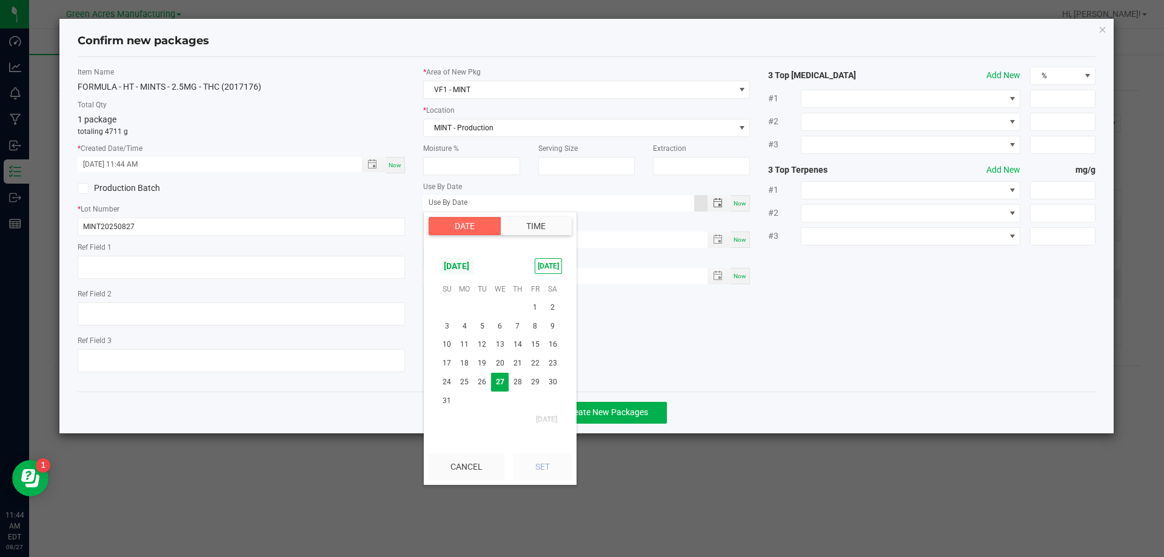
click at [458, 261] on span "August 2025" at bounding box center [456, 266] width 36 height 18
click at [504, 386] on span "Mar" at bounding box center [499, 384] width 25 height 25
click at [452, 329] on span "8" at bounding box center [447, 326] width 18 height 19
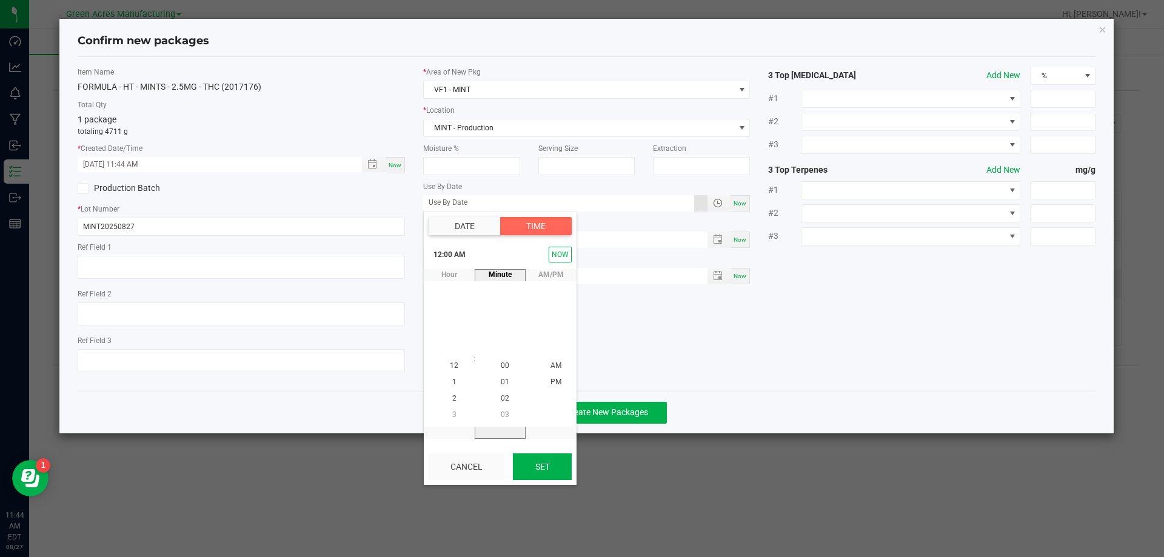
click at [530, 465] on button "Set" at bounding box center [542, 466] width 59 height 27
type input "03/08/2026"
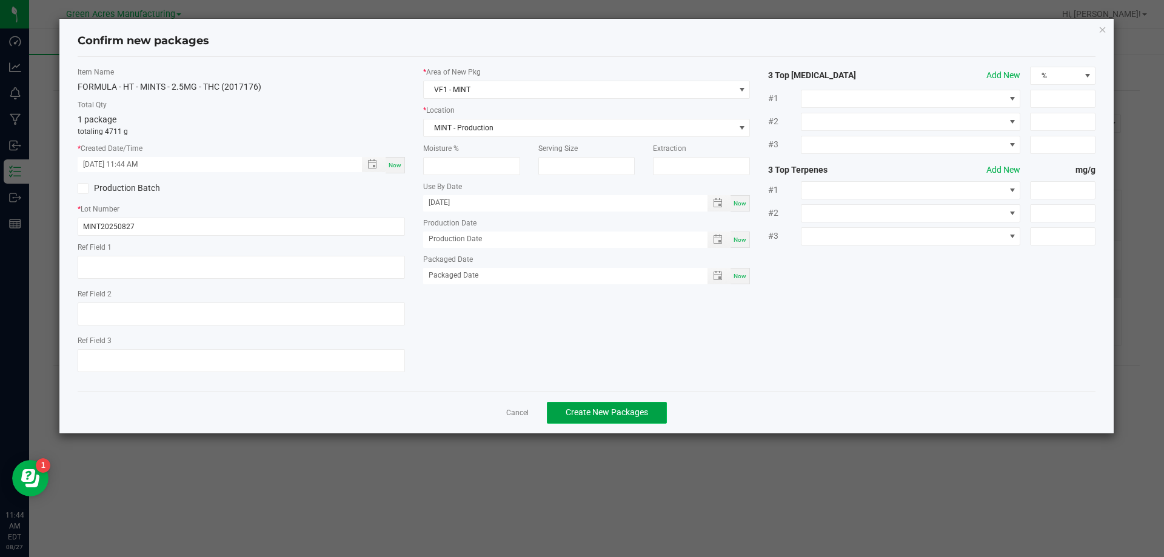
click at [627, 409] on span "Create New Packages" at bounding box center [606, 412] width 82 height 10
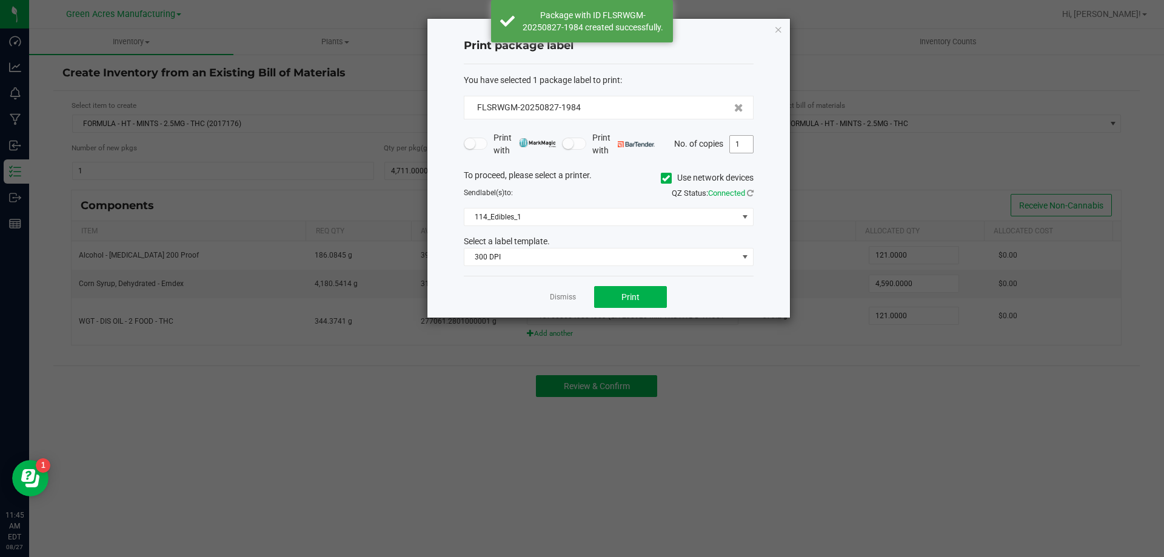
click at [747, 142] on input "1" at bounding box center [741, 144] width 23 height 17
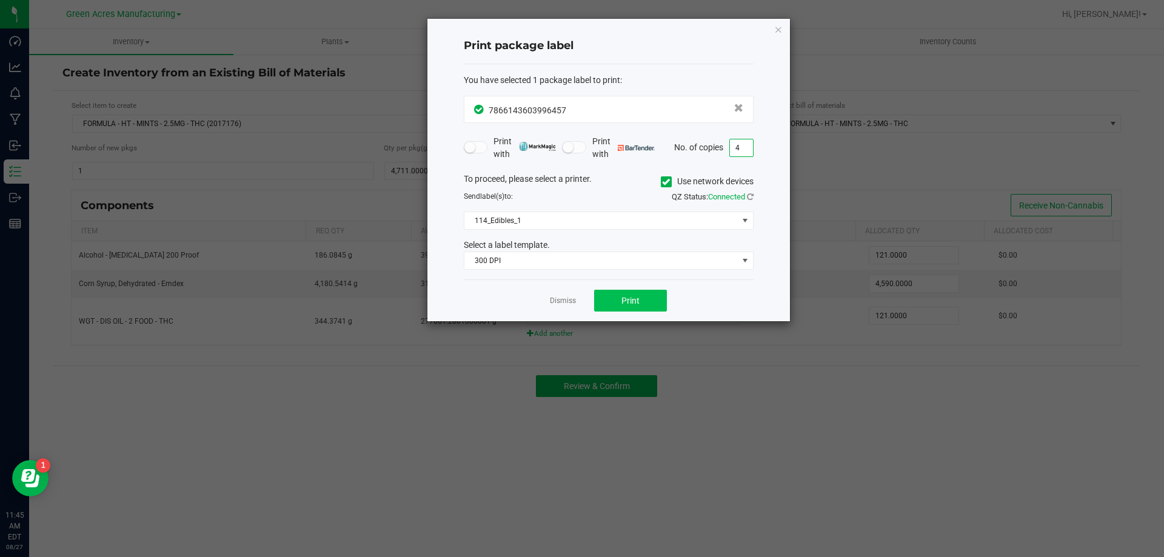
type input "4"
click at [612, 310] on button "Print" at bounding box center [630, 301] width 73 height 22
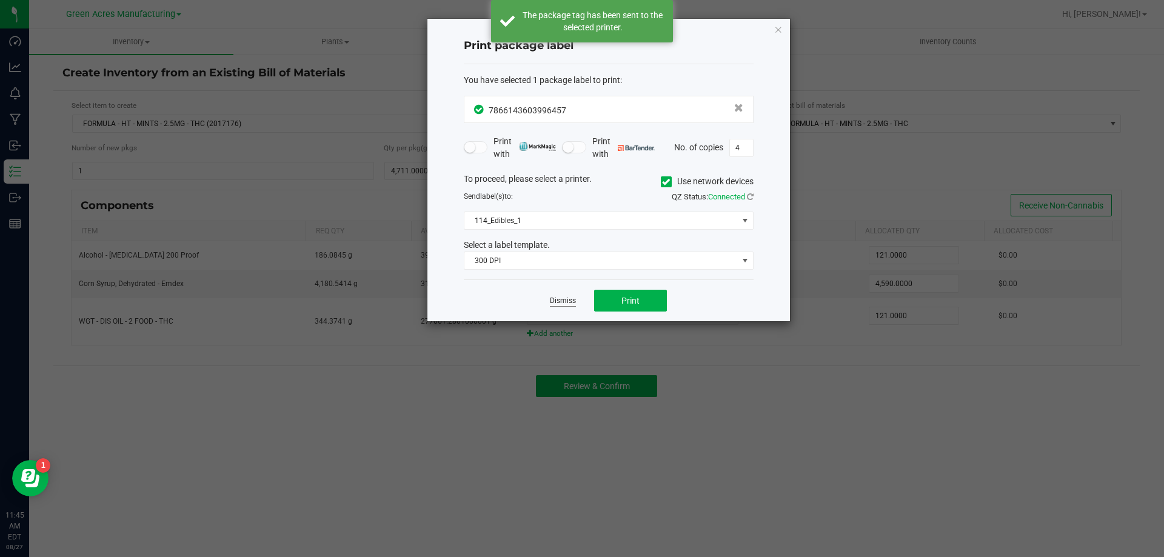
click at [565, 300] on link "Dismiss" at bounding box center [563, 301] width 26 height 10
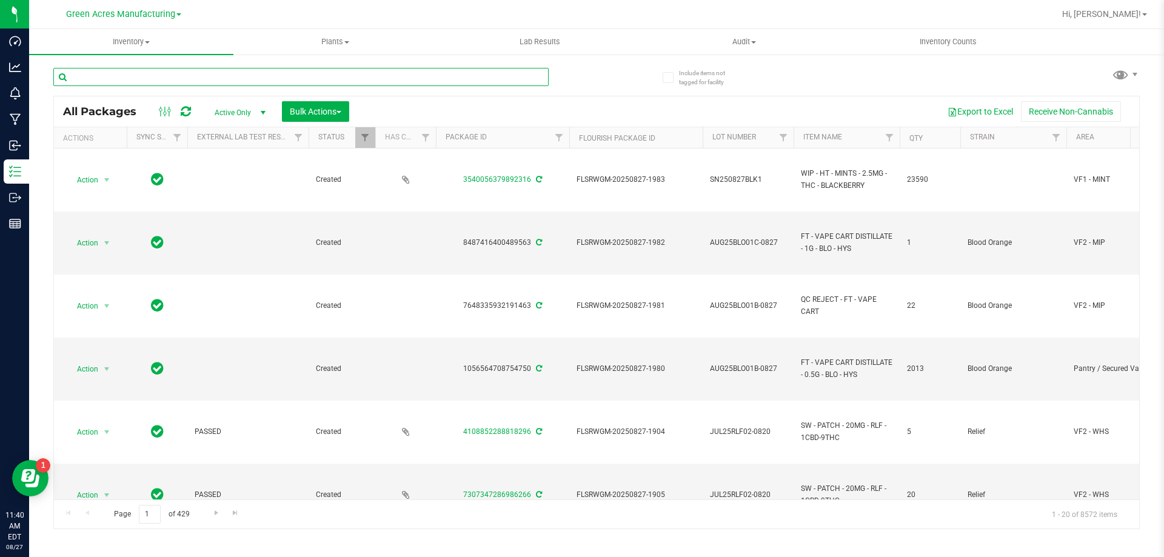
click at [204, 70] on input "text" at bounding box center [300, 77] width 495 height 18
paste input "1376686049884363"
type input "1376686049884363"
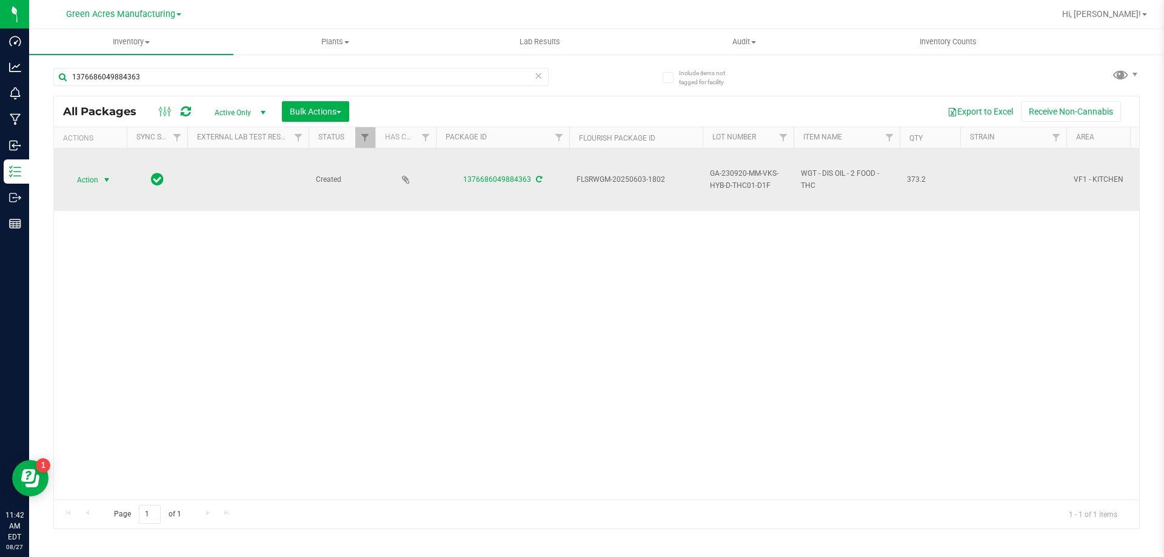
click at [82, 173] on span "Action" at bounding box center [82, 180] width 33 height 17
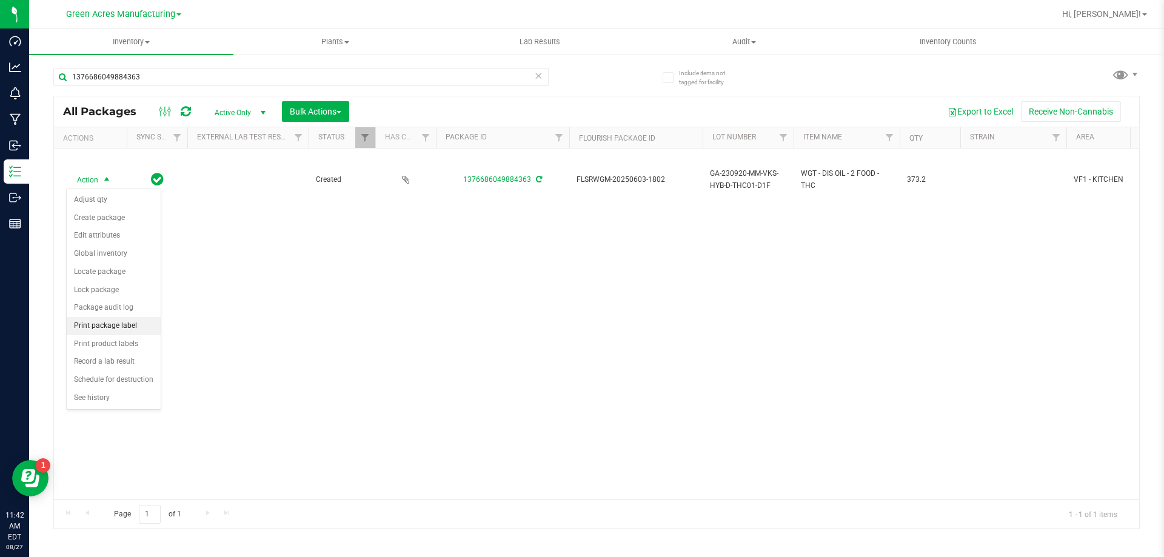
click at [105, 330] on li "Print package label" at bounding box center [114, 326] width 94 height 18
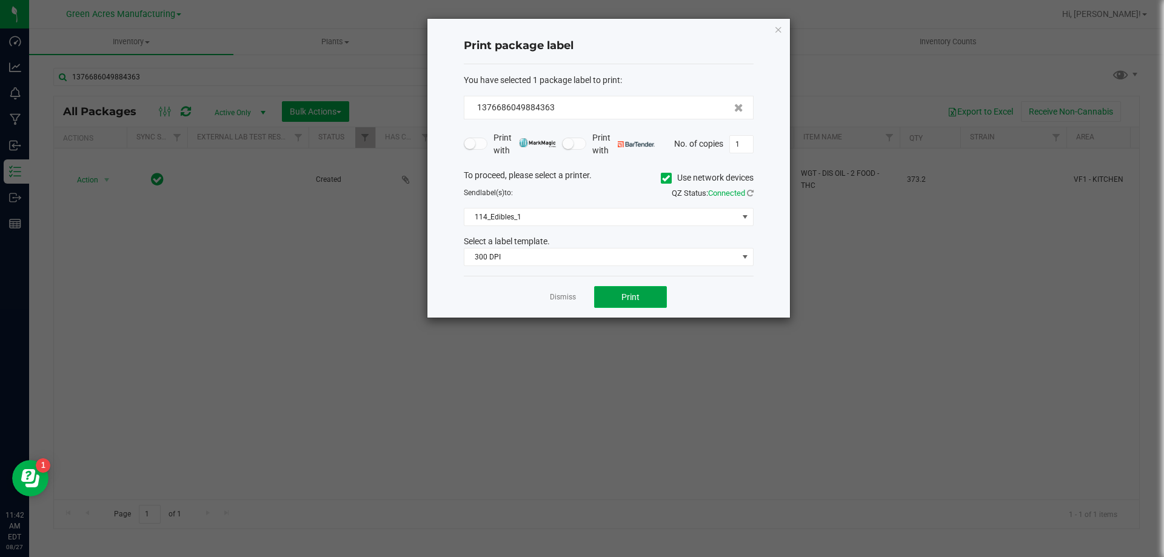
click at [653, 295] on button "Print" at bounding box center [630, 297] width 73 height 22
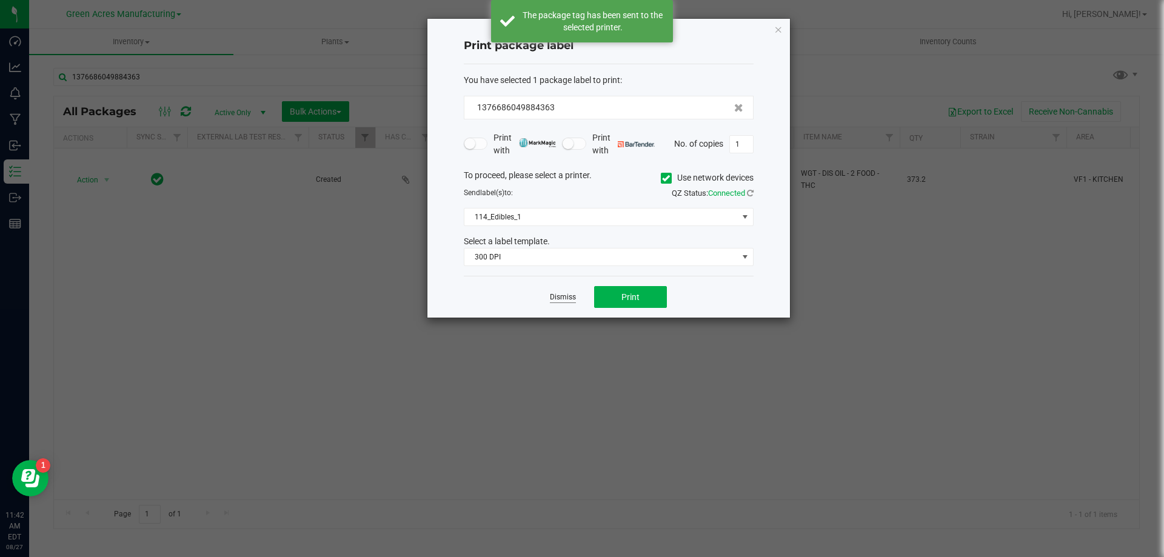
click at [569, 301] on link "Dismiss" at bounding box center [563, 297] width 26 height 10
